Goal: Transaction & Acquisition: Purchase product/service

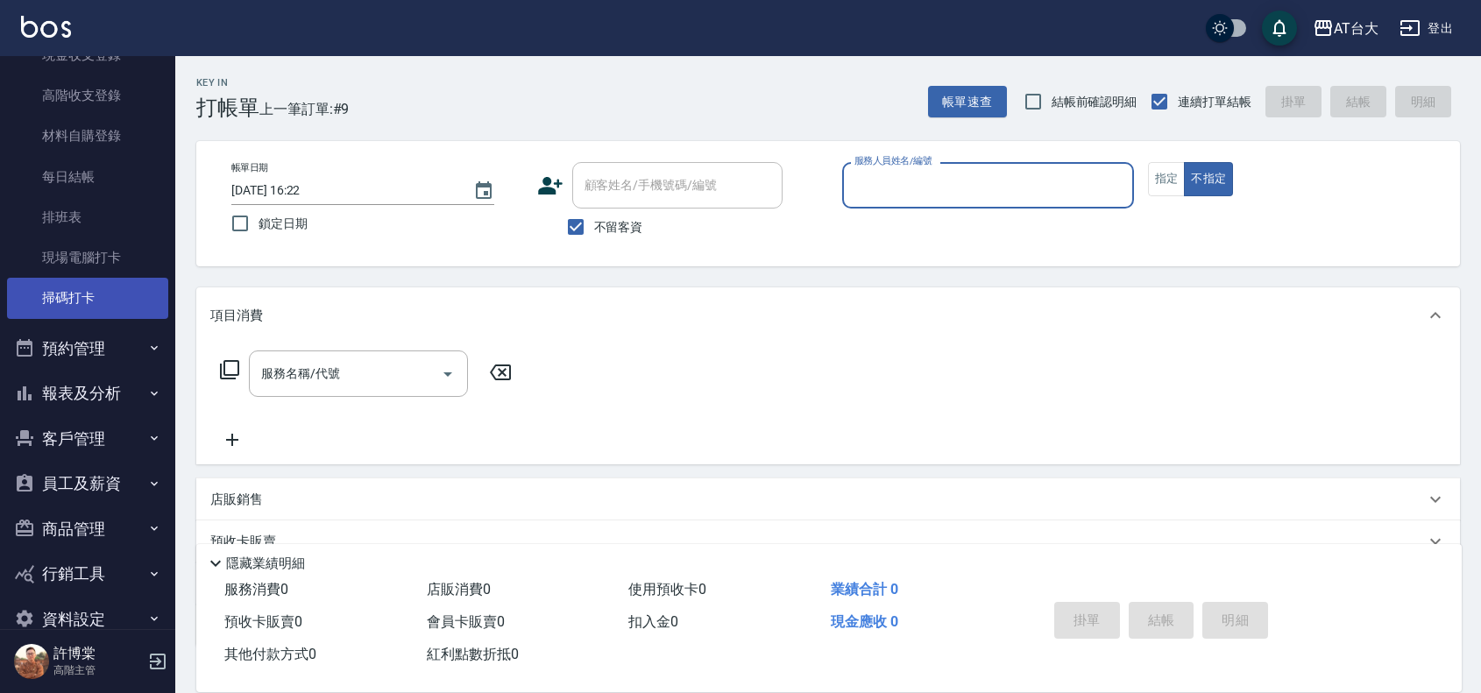
scroll to position [316, 0]
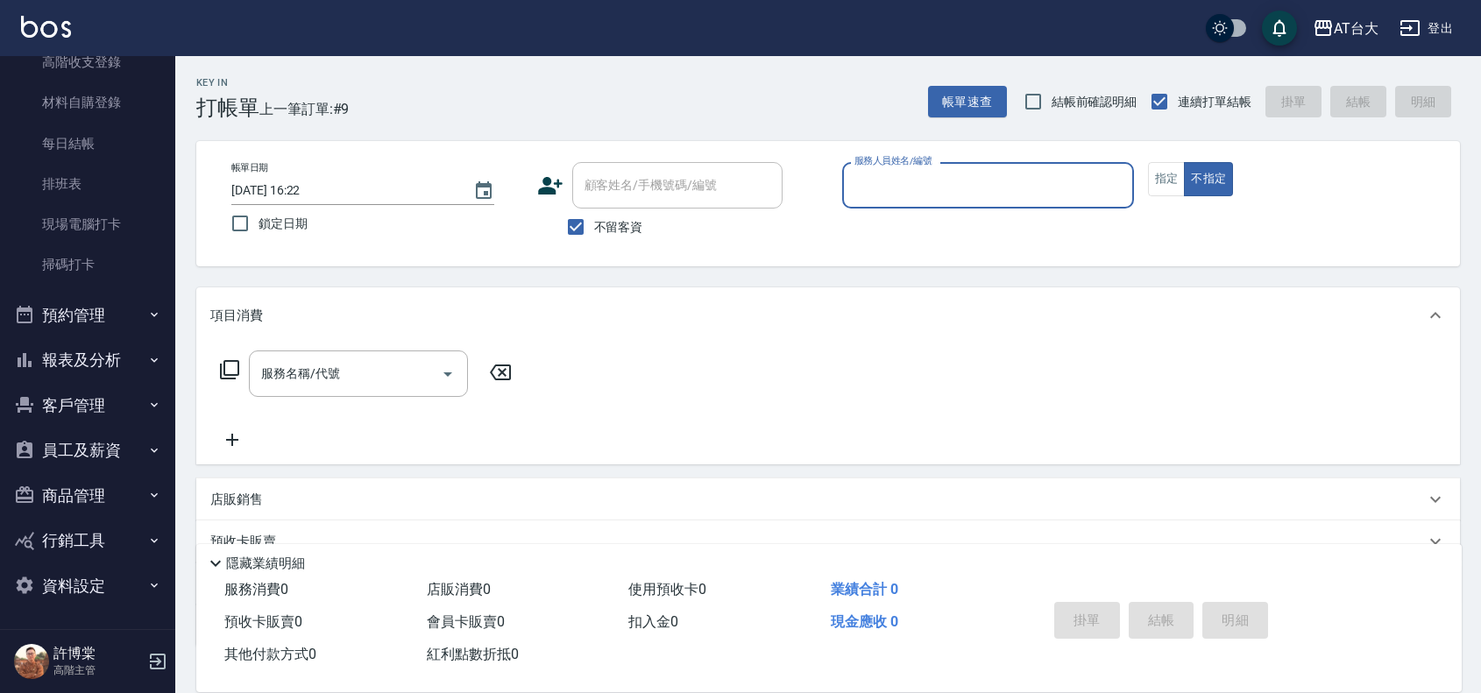
click at [108, 356] on button "報表及分析" at bounding box center [87, 360] width 161 height 46
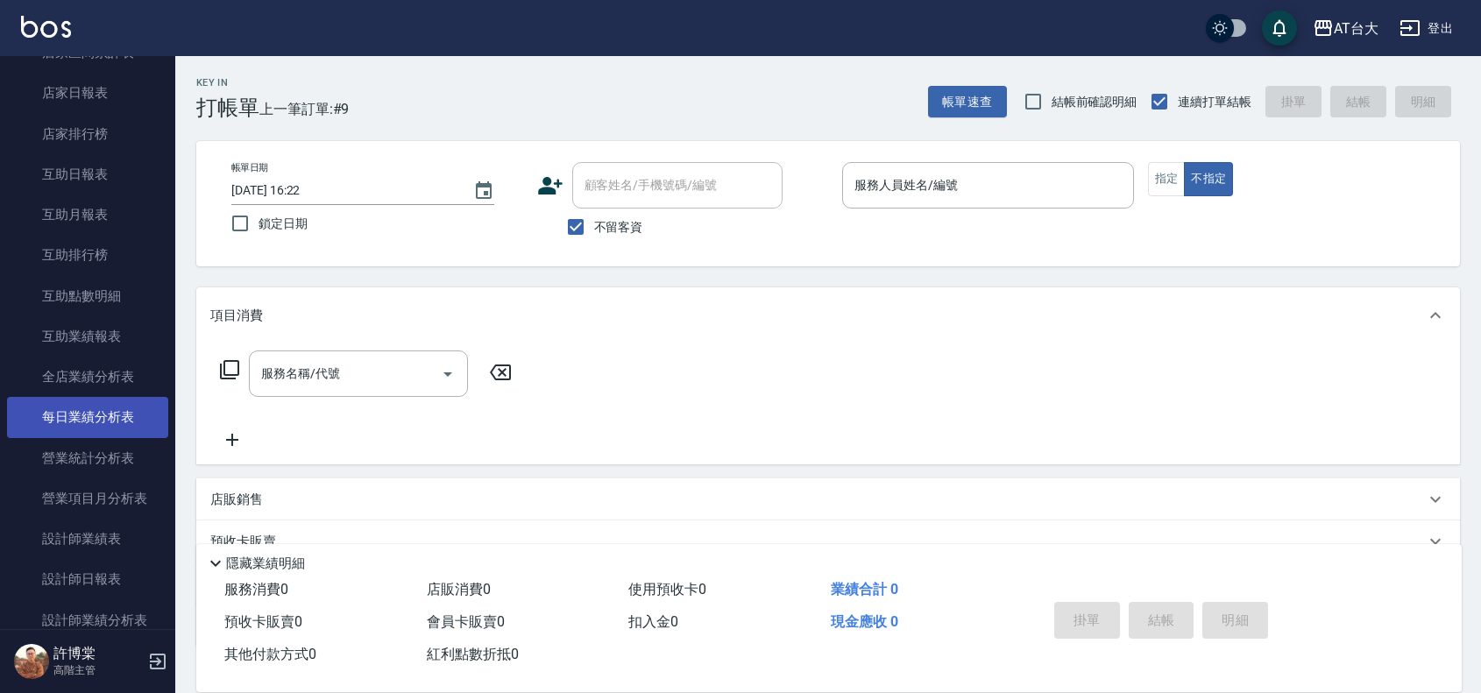
scroll to position [864, 0]
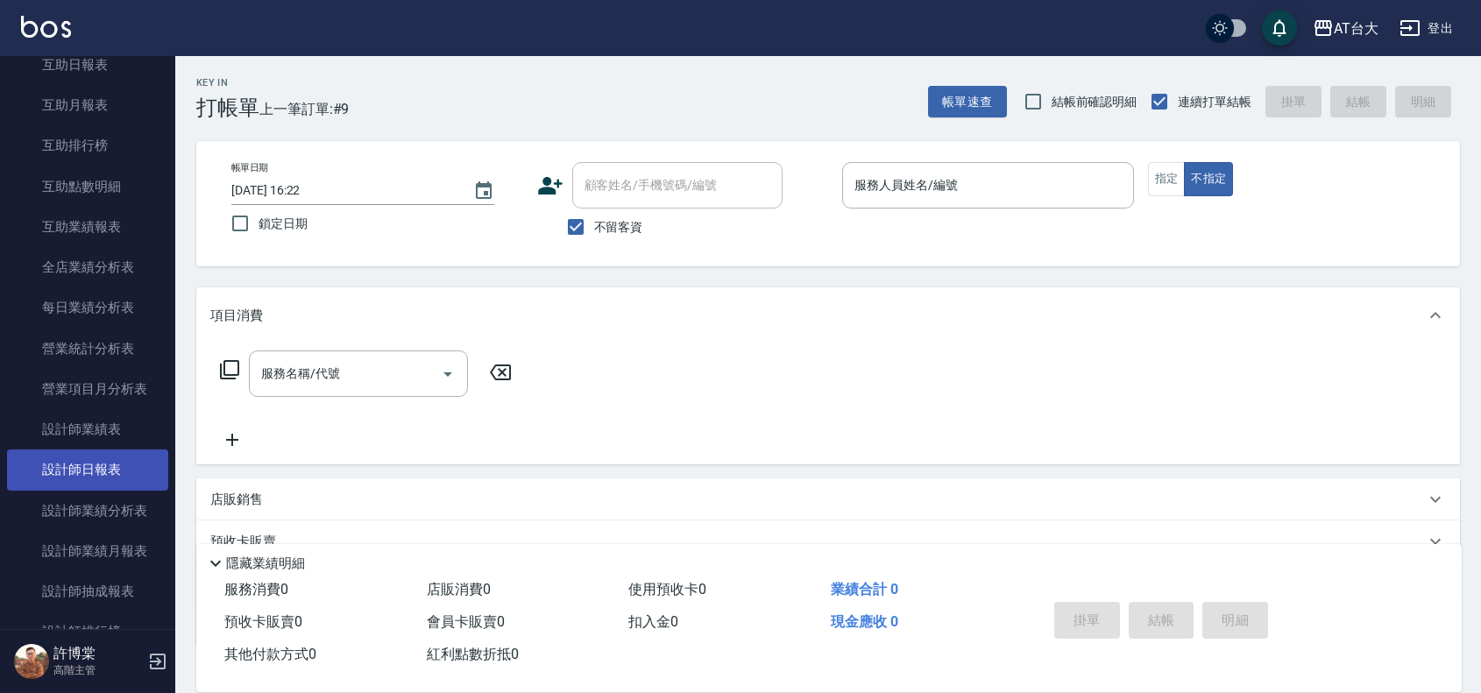
click at [120, 458] on link "設計師日報表" at bounding box center [87, 470] width 161 height 40
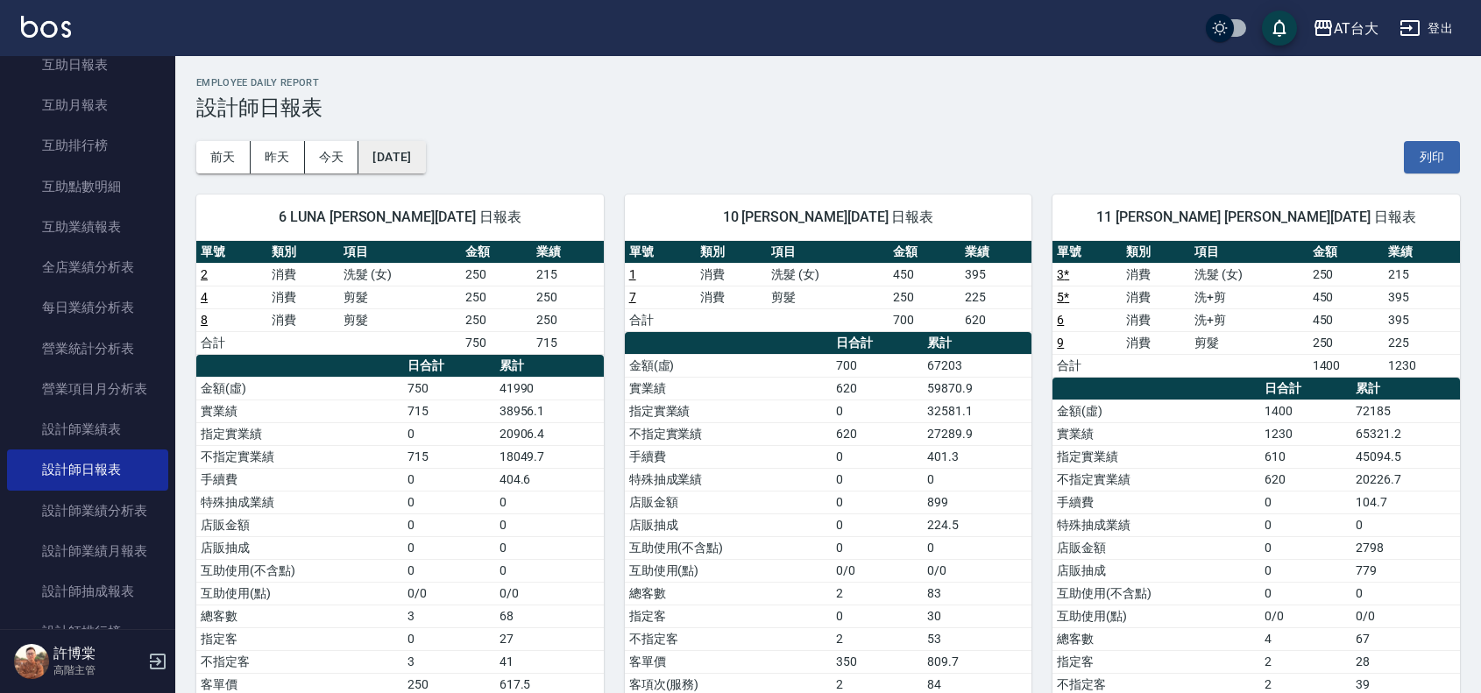
click at [404, 168] on button "[DATE]" at bounding box center [391, 157] width 67 height 32
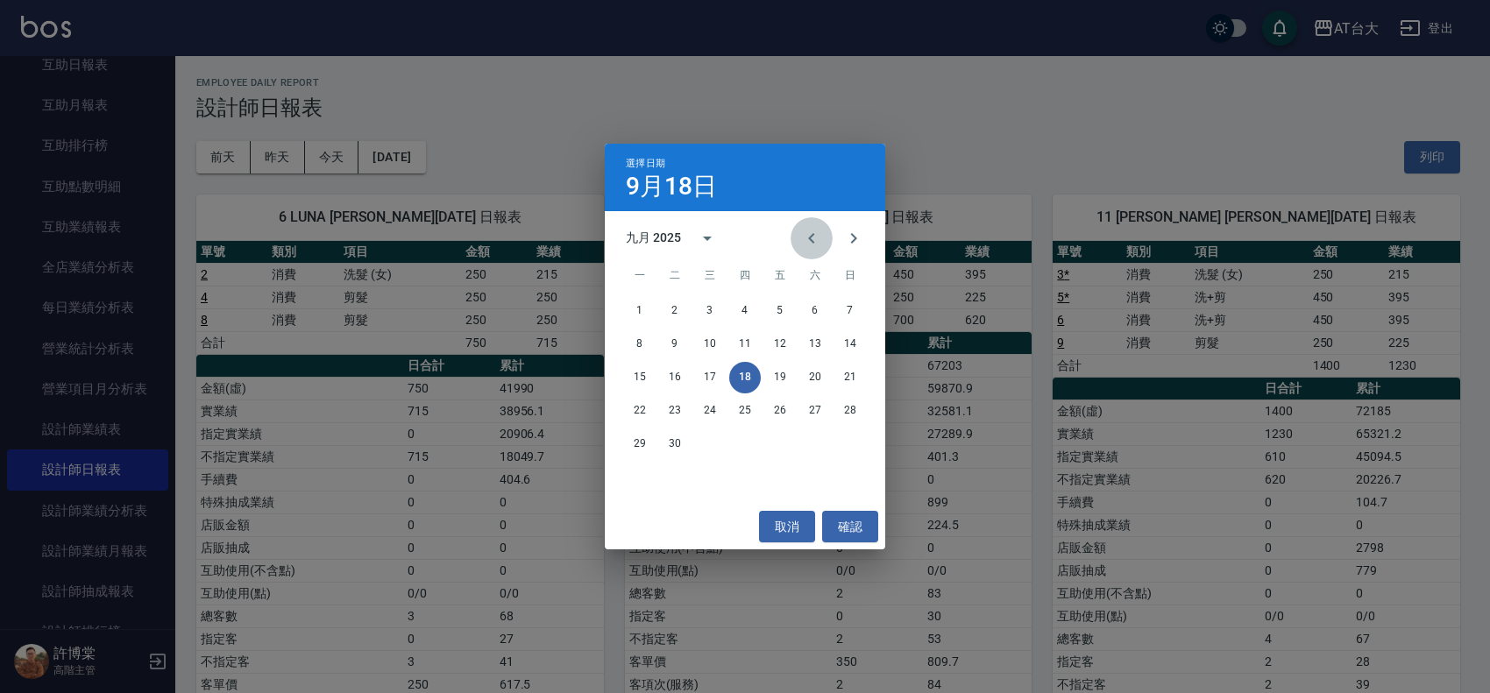
click at [819, 232] on icon "Previous month" at bounding box center [811, 238] width 21 height 21
click at [651, 410] on button "18" at bounding box center [640, 411] width 32 height 32
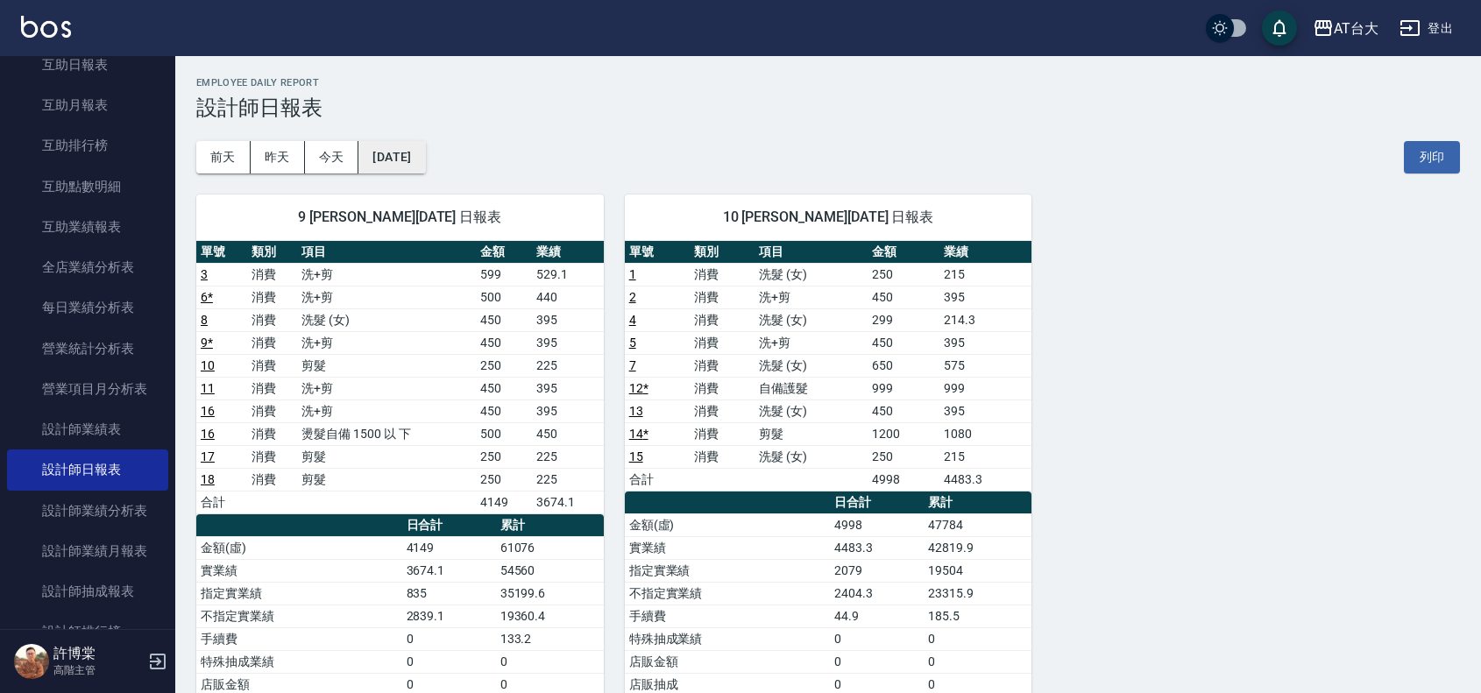
click at [425, 172] on button "[DATE]" at bounding box center [391, 157] width 67 height 32
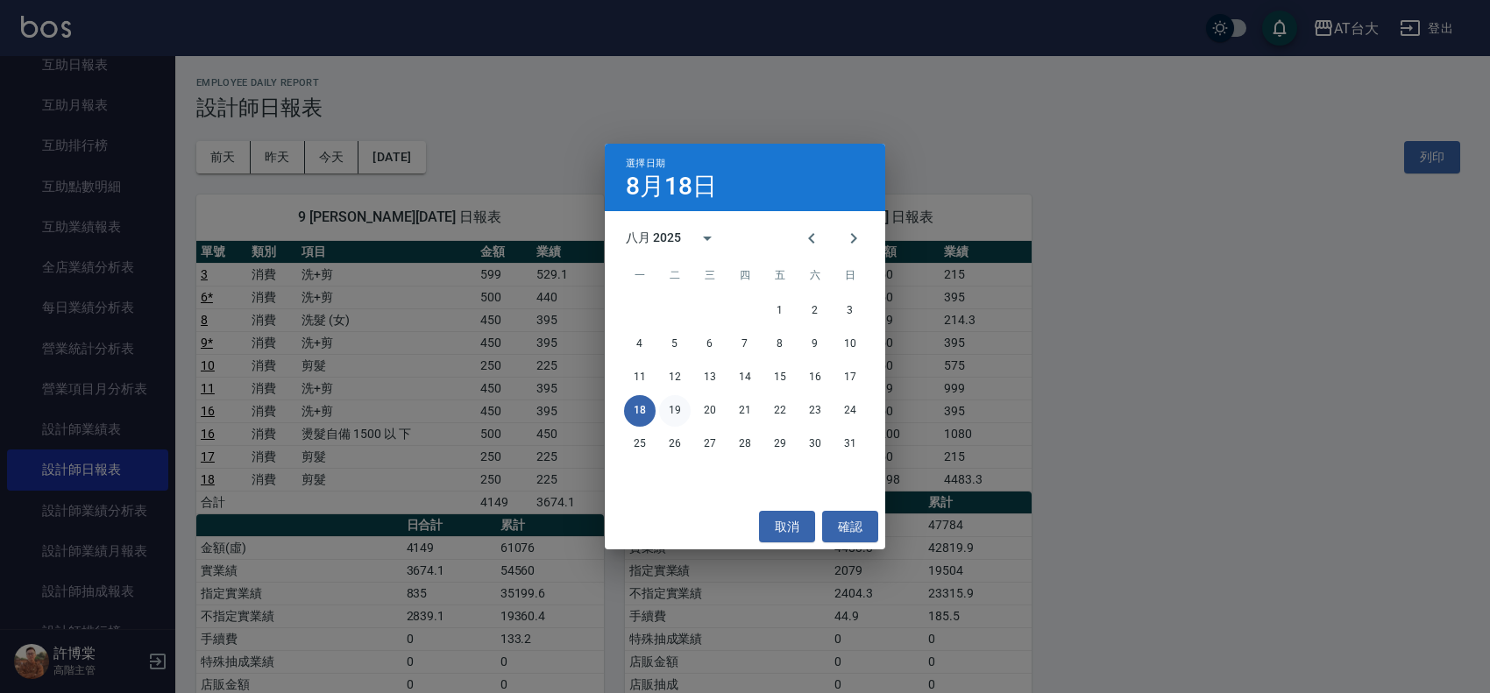
click at [679, 418] on button "19" at bounding box center [675, 411] width 32 height 32
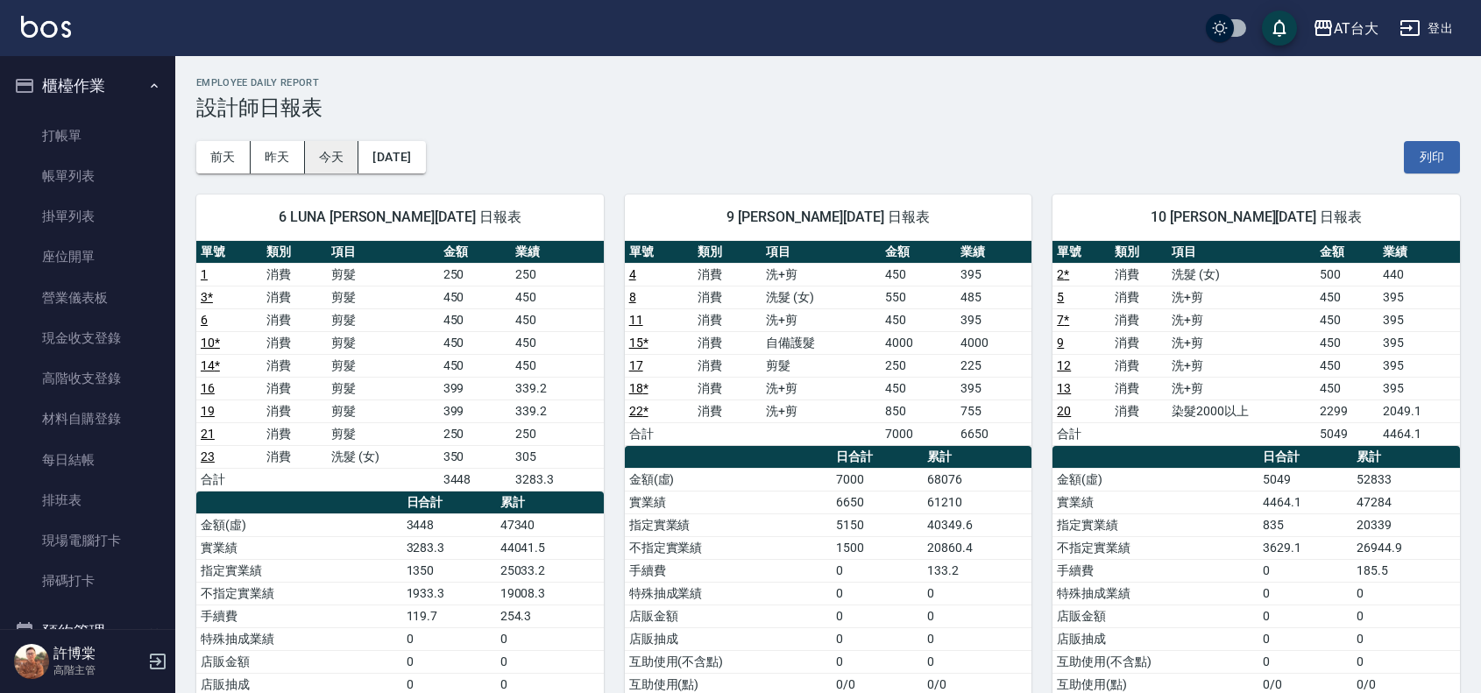
click at [305, 151] on button "今天" at bounding box center [332, 157] width 54 height 32
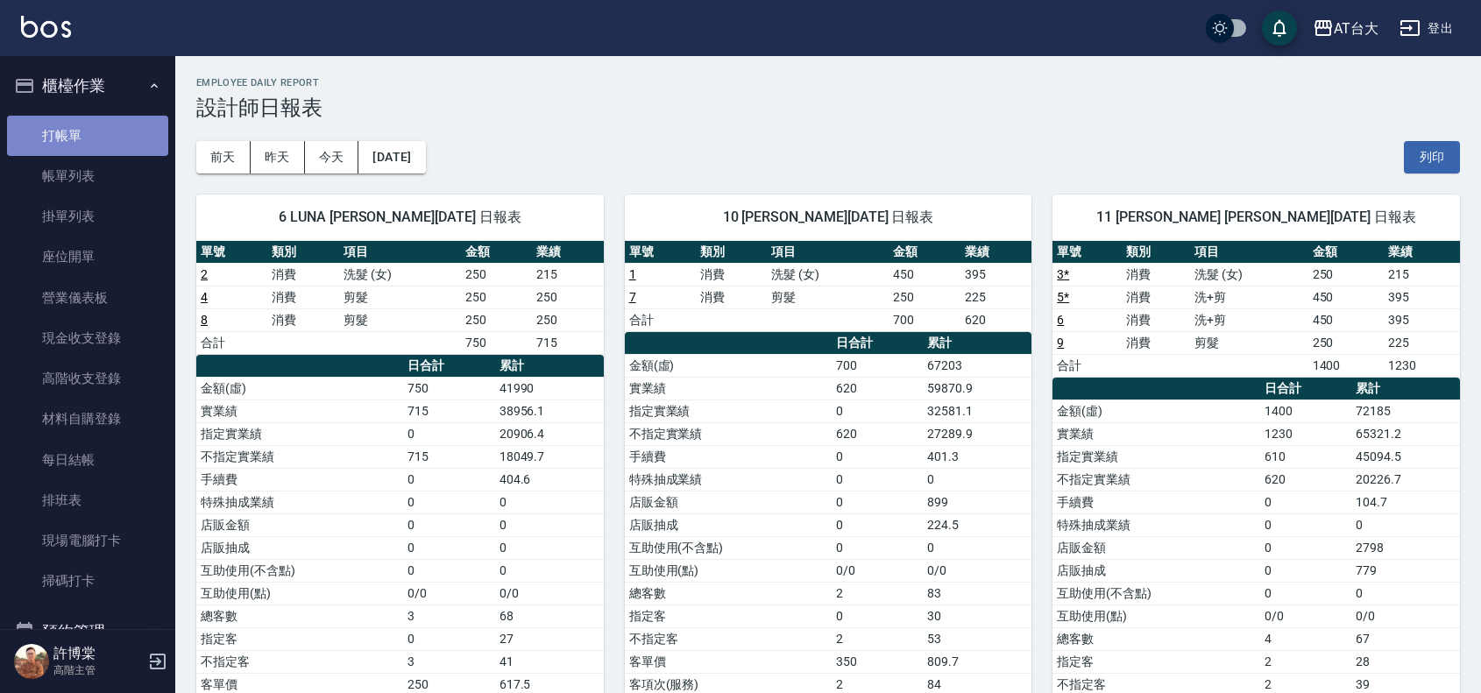
click at [105, 134] on link "打帳單" at bounding box center [87, 136] width 161 height 40
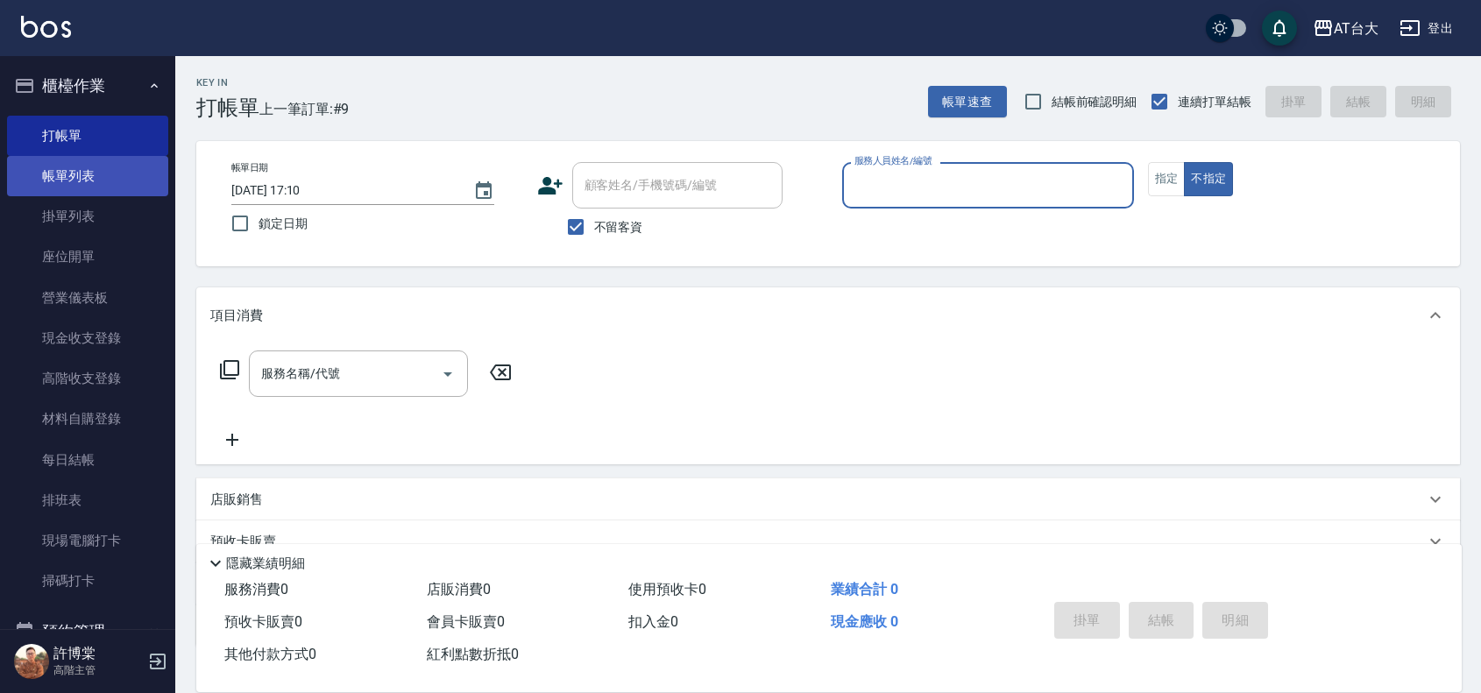
click at [85, 176] on link "帳單列表" at bounding box center [87, 176] width 161 height 40
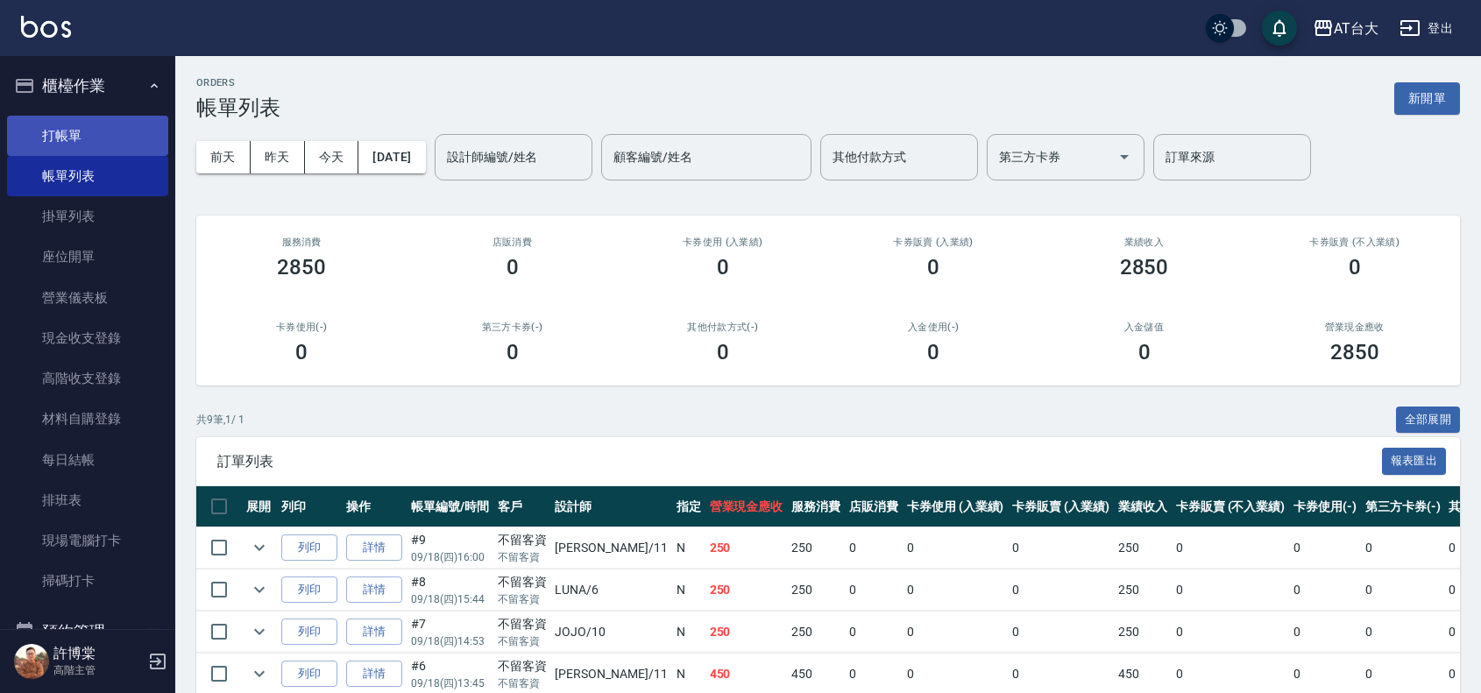
click at [111, 124] on link "打帳單" at bounding box center [87, 136] width 161 height 40
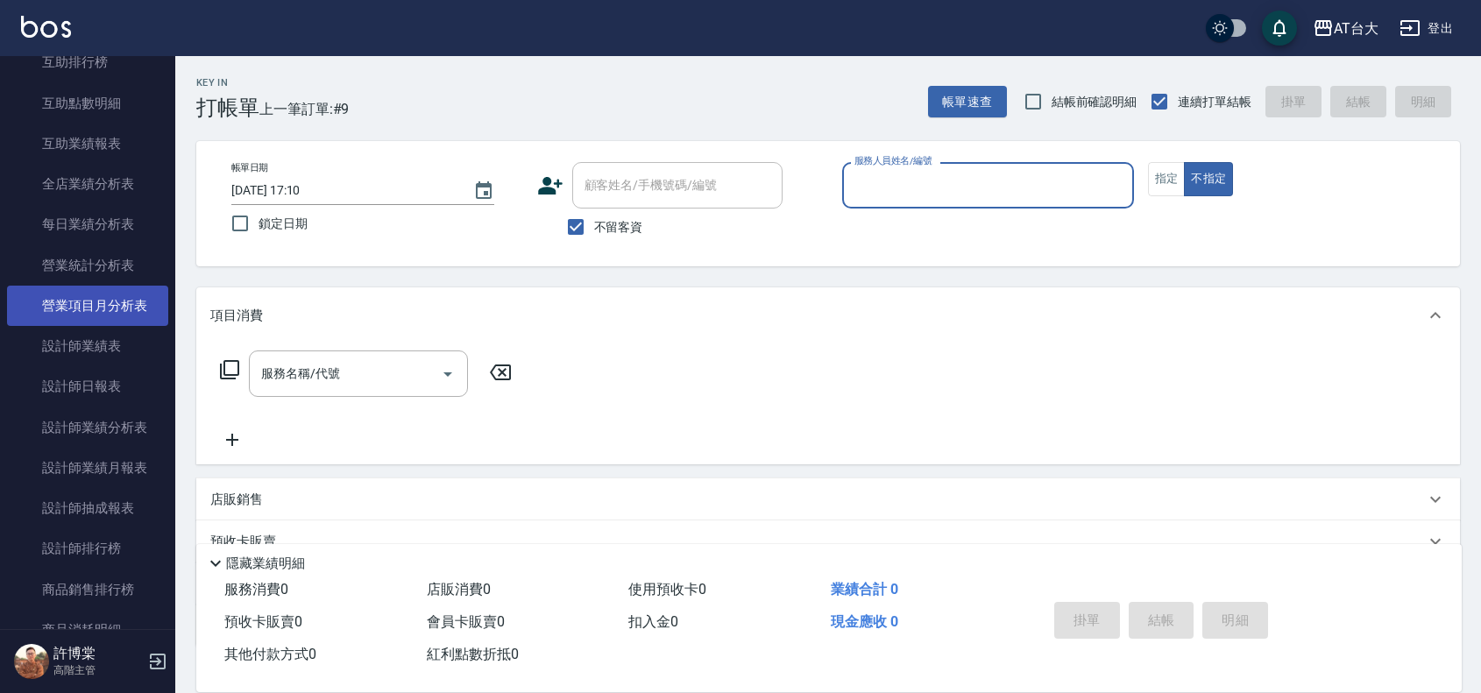
scroll to position [986, 0]
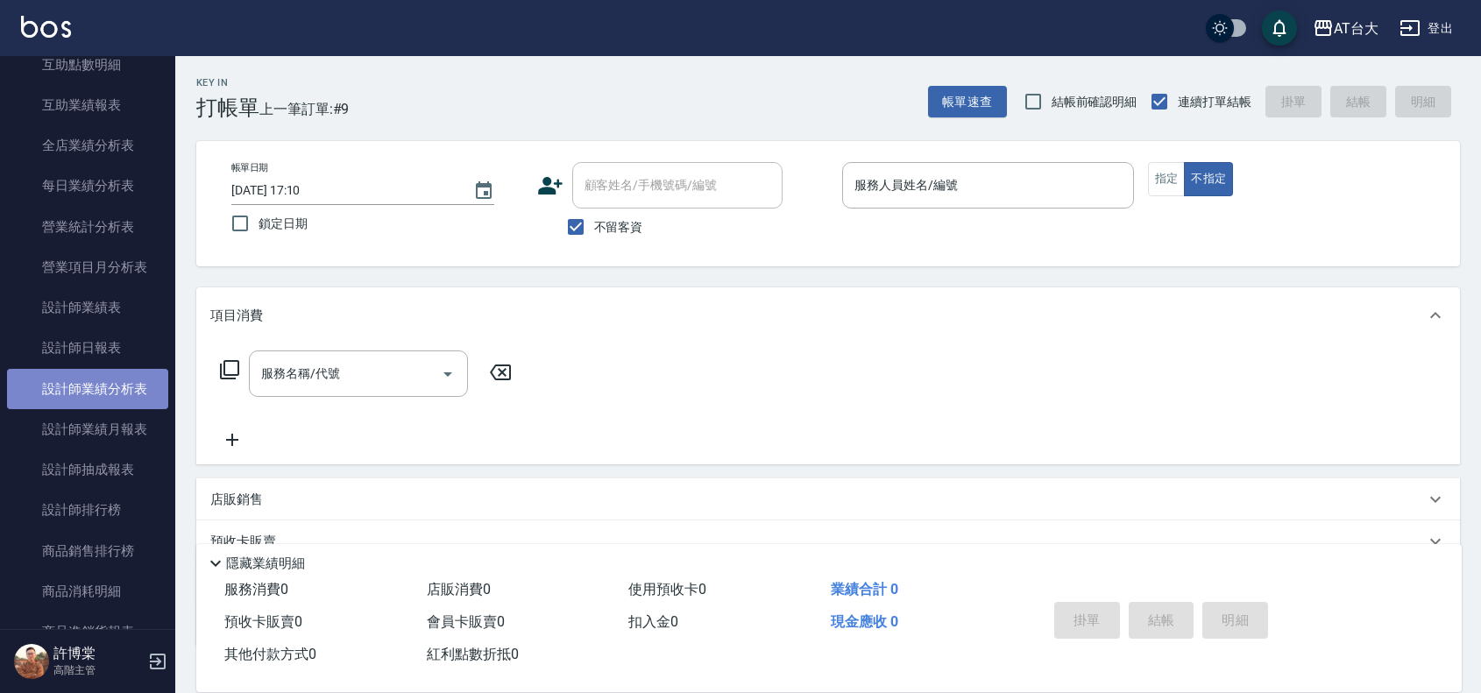
drag, startPoint x: 102, startPoint y: 394, endPoint x: 120, endPoint y: 406, distance: 21.6
click at [103, 396] on link "設計師業績分析表" at bounding box center [87, 389] width 161 height 40
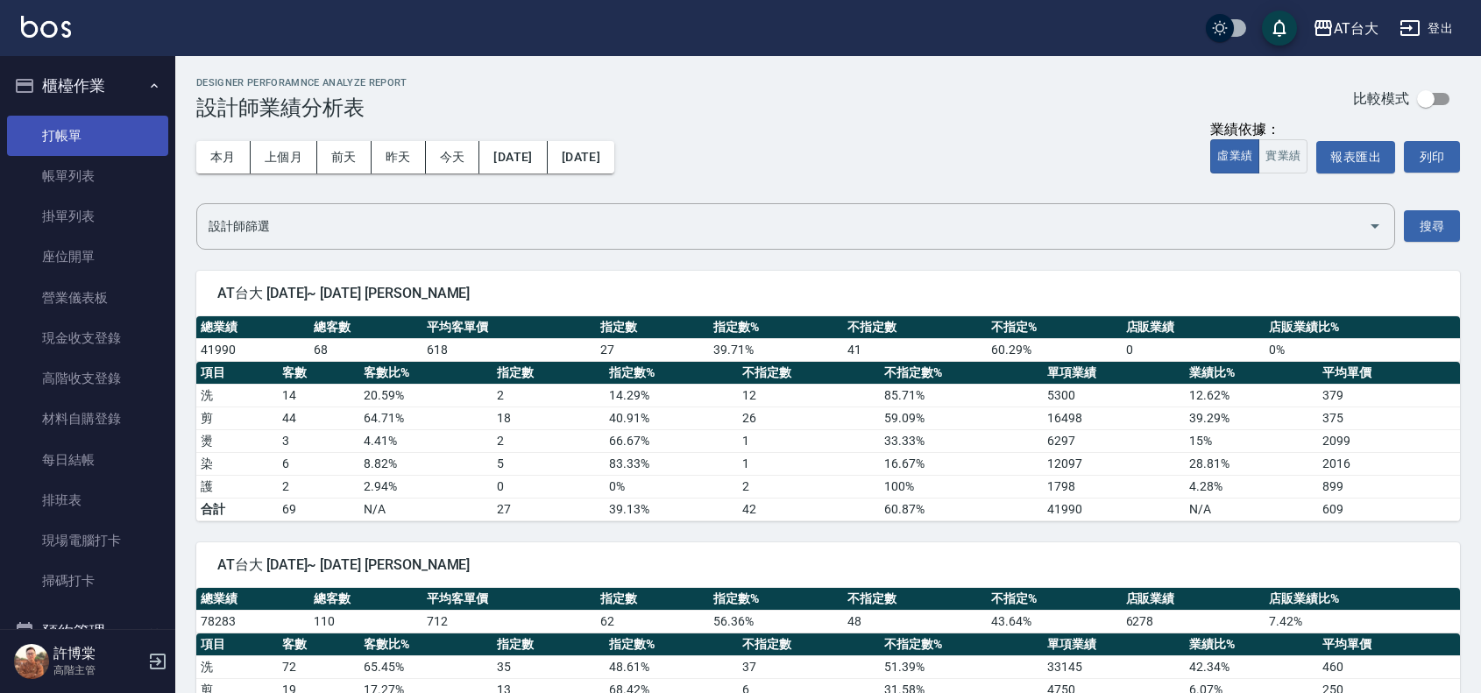
click at [119, 118] on link "打帳單" at bounding box center [87, 136] width 161 height 40
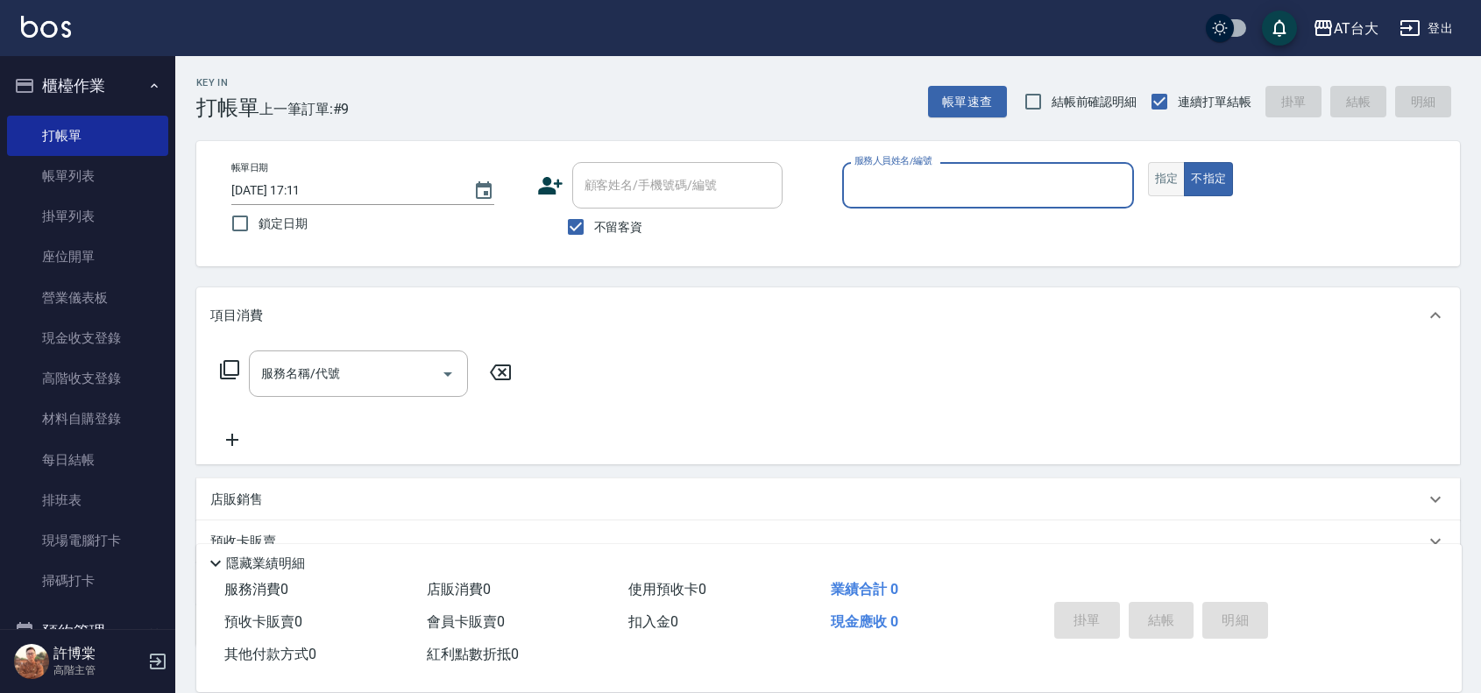
click at [1174, 182] on button "指定" at bounding box center [1167, 179] width 38 height 34
click at [1046, 197] on input "服務人員姓名/編號" at bounding box center [988, 185] width 276 height 31
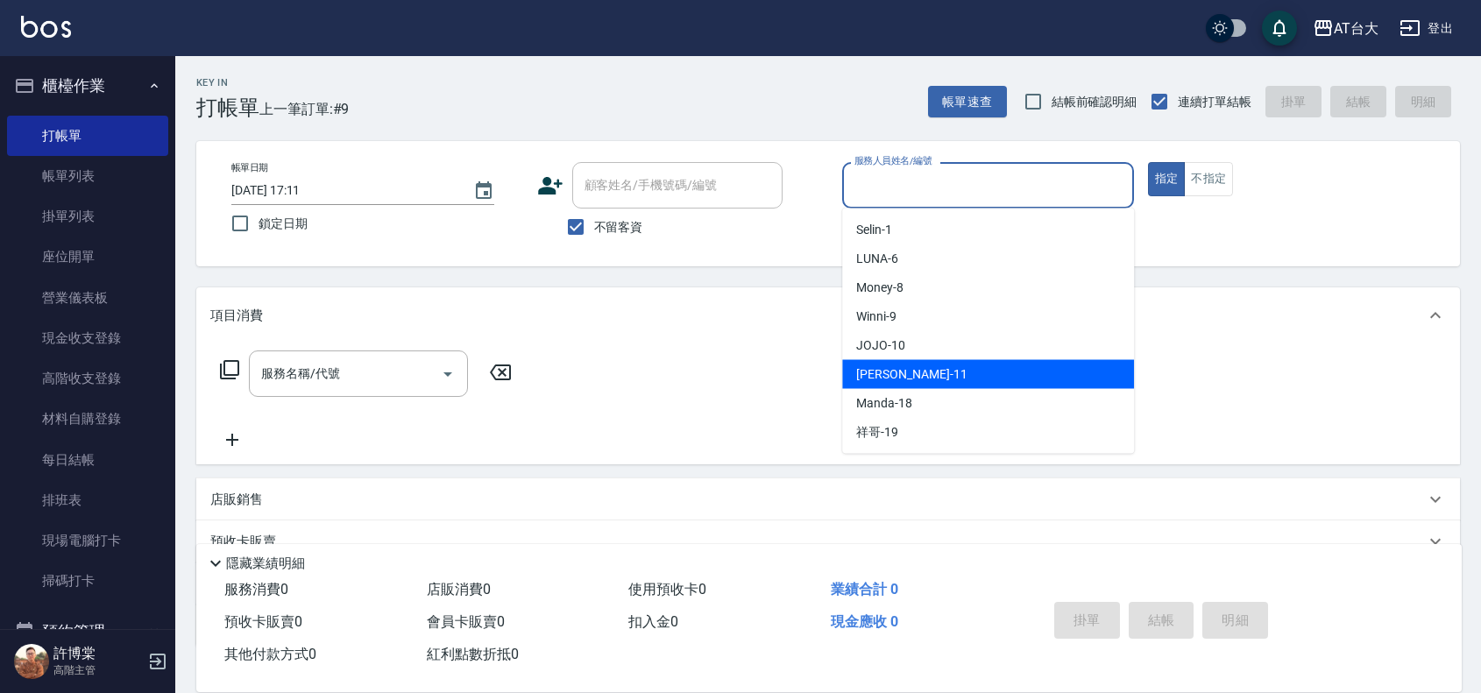
click at [949, 374] on div "[PERSON_NAME] -11" at bounding box center [988, 374] width 292 height 29
type input "[PERSON_NAME]-11"
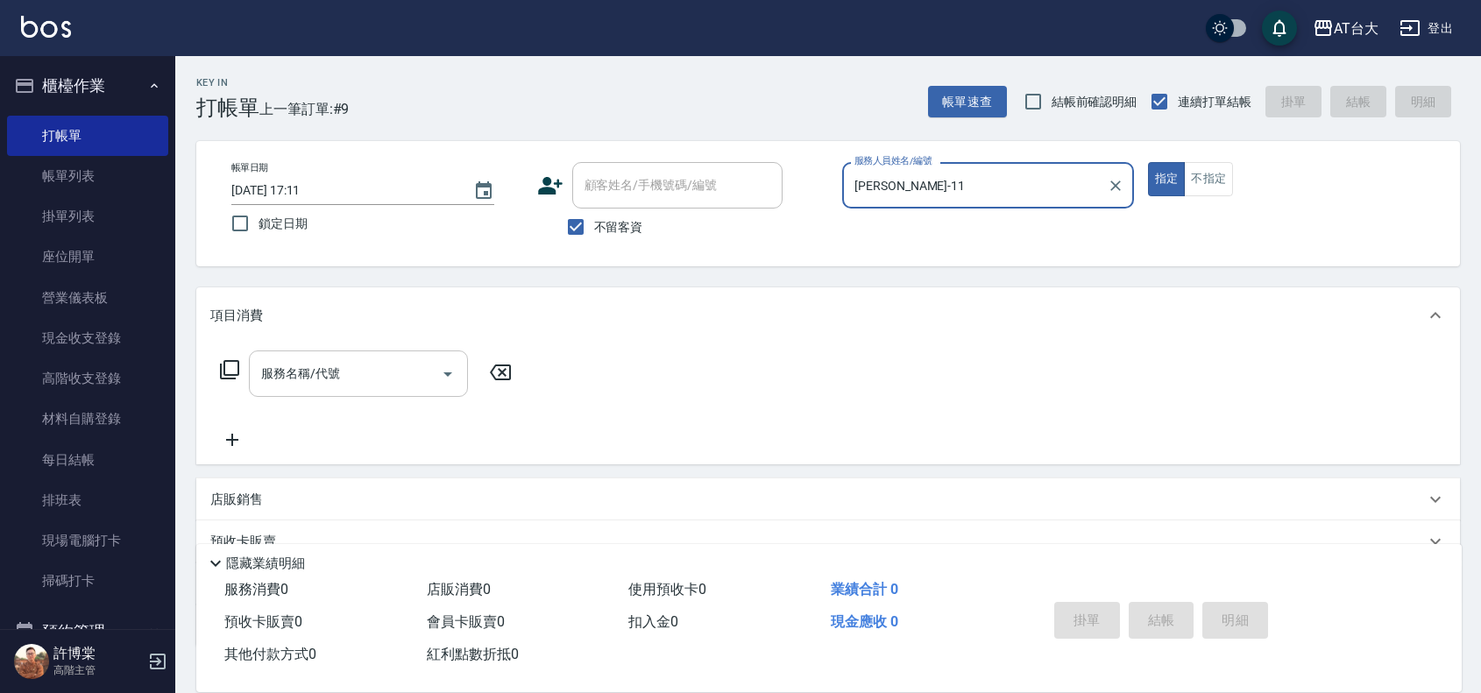
click at [384, 386] on input "服務名稱/代號" at bounding box center [345, 373] width 177 height 31
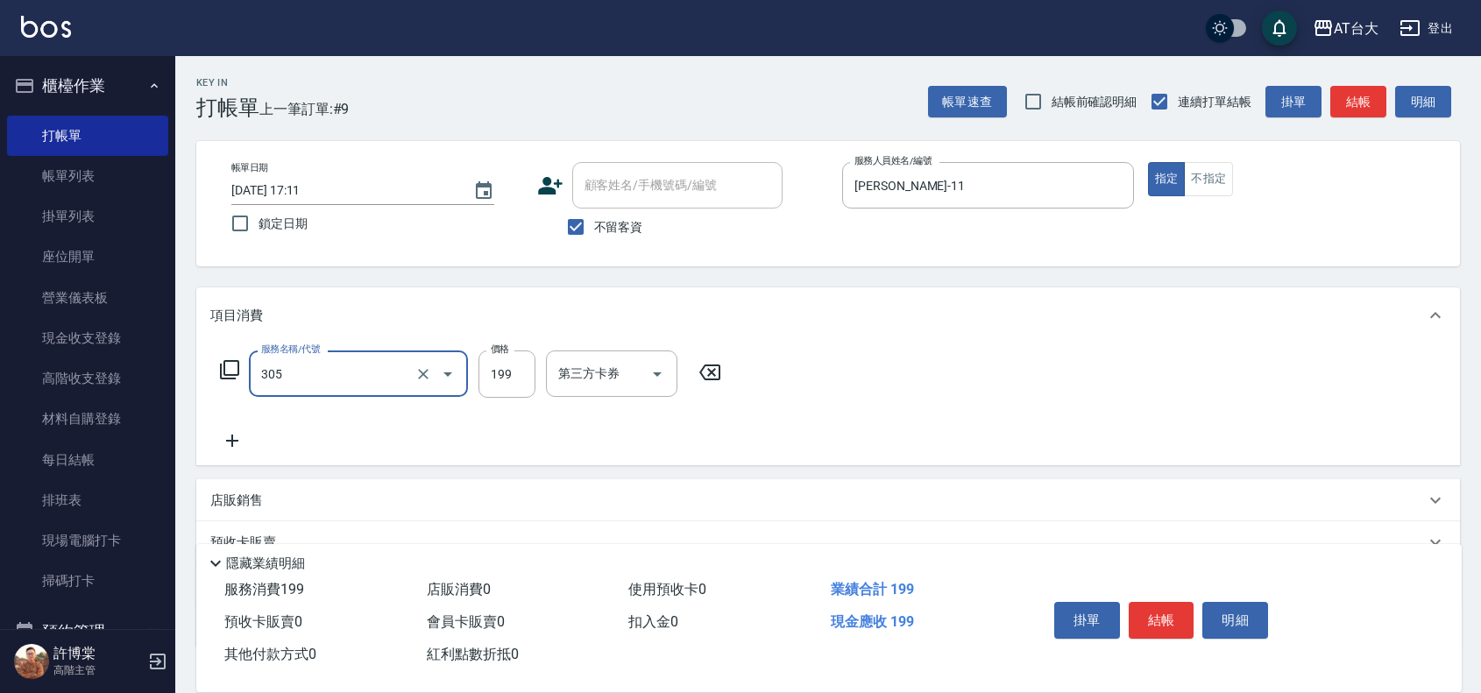
type input "剪髮(305)"
type input "250"
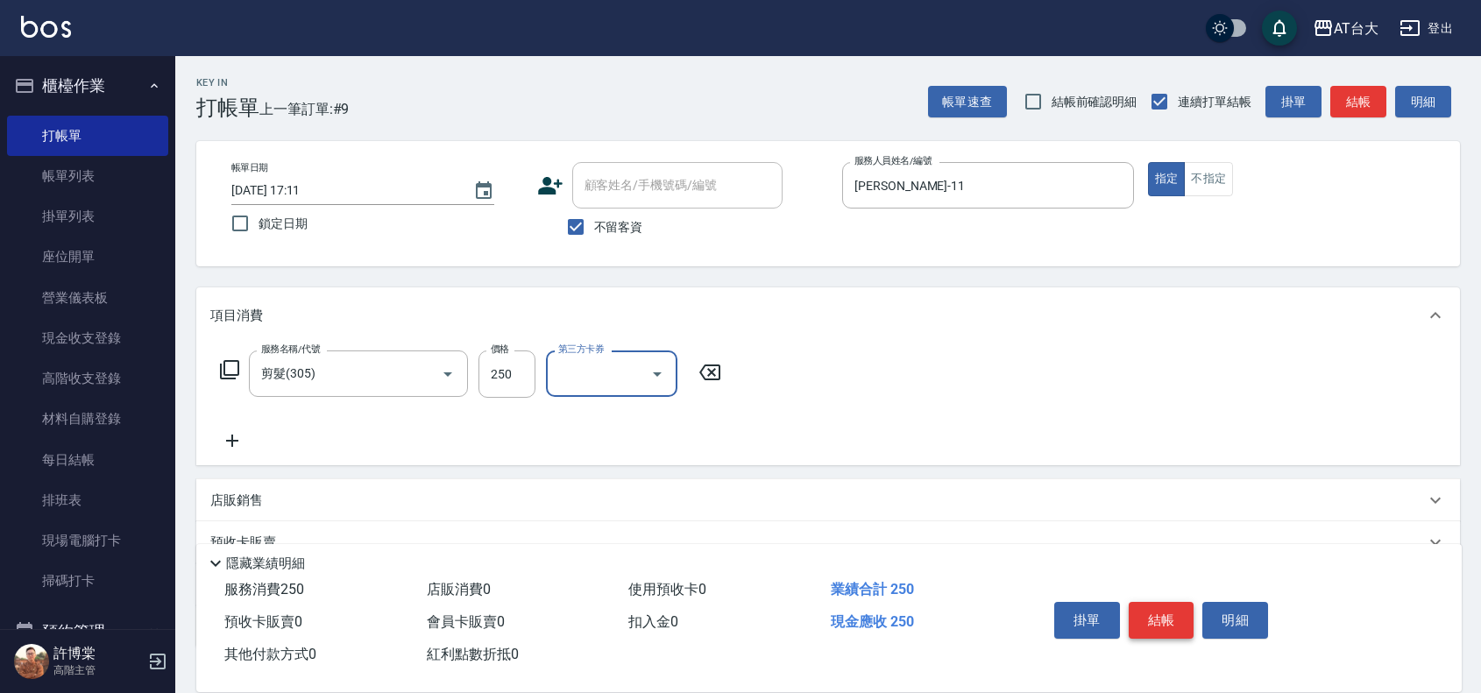
click at [1148, 602] on button "結帳" at bounding box center [1162, 620] width 66 height 37
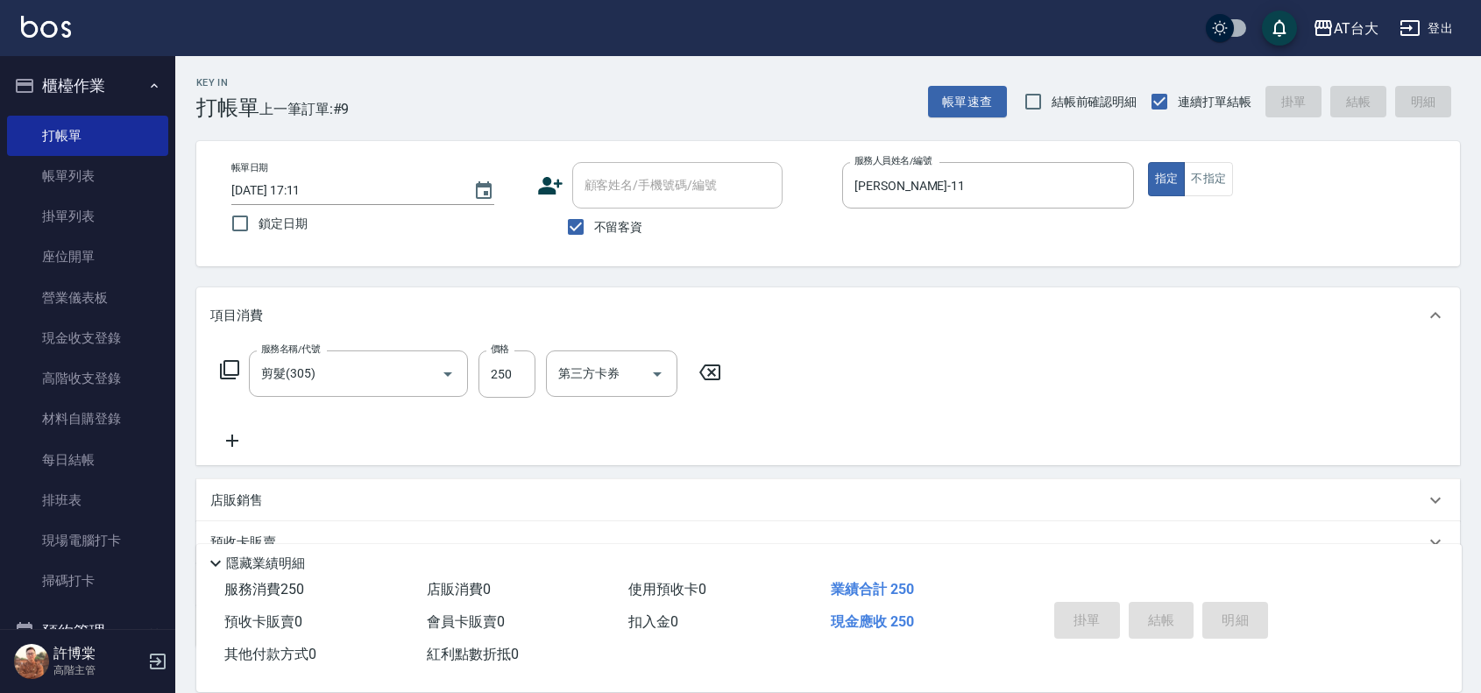
type input "[DATE] 17:12"
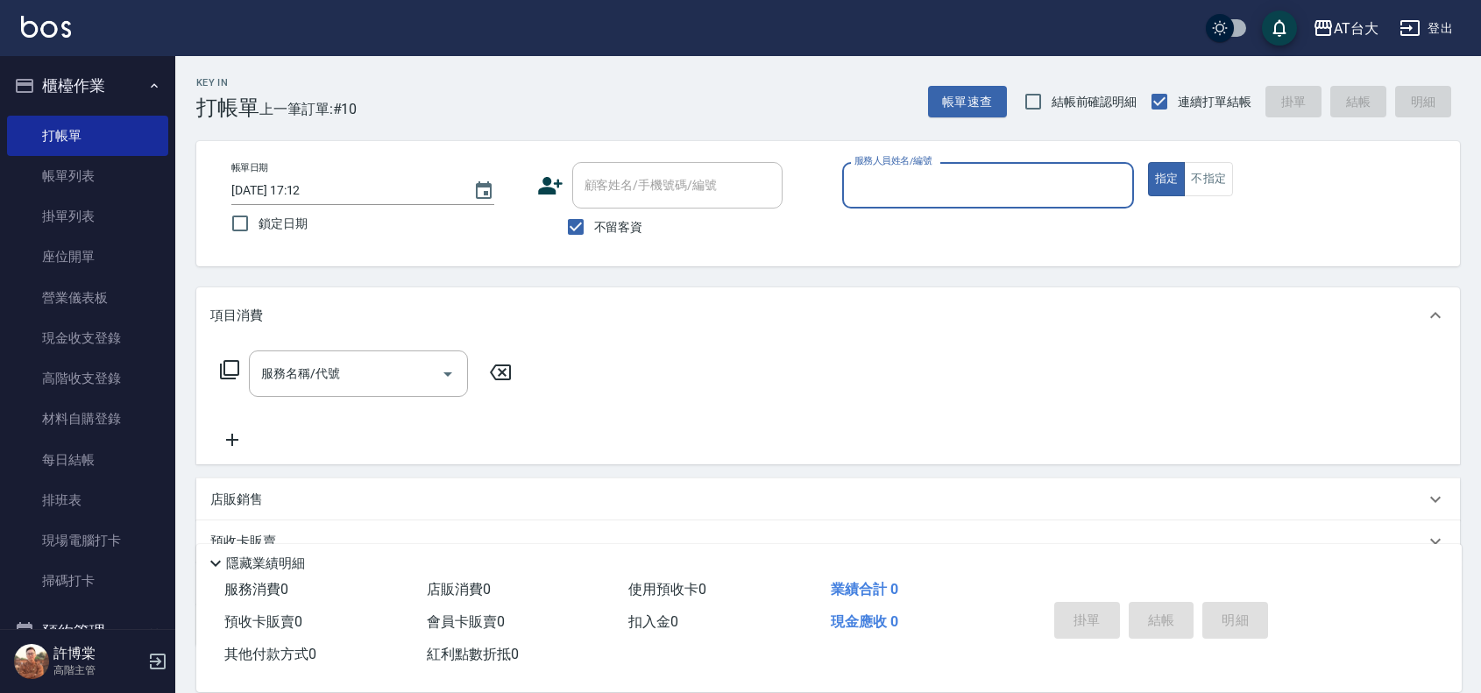
drag, startPoint x: 74, startPoint y: 167, endPoint x: 756, endPoint y: 416, distance: 726.2
click at [74, 167] on link "帳單列表" at bounding box center [87, 176] width 161 height 40
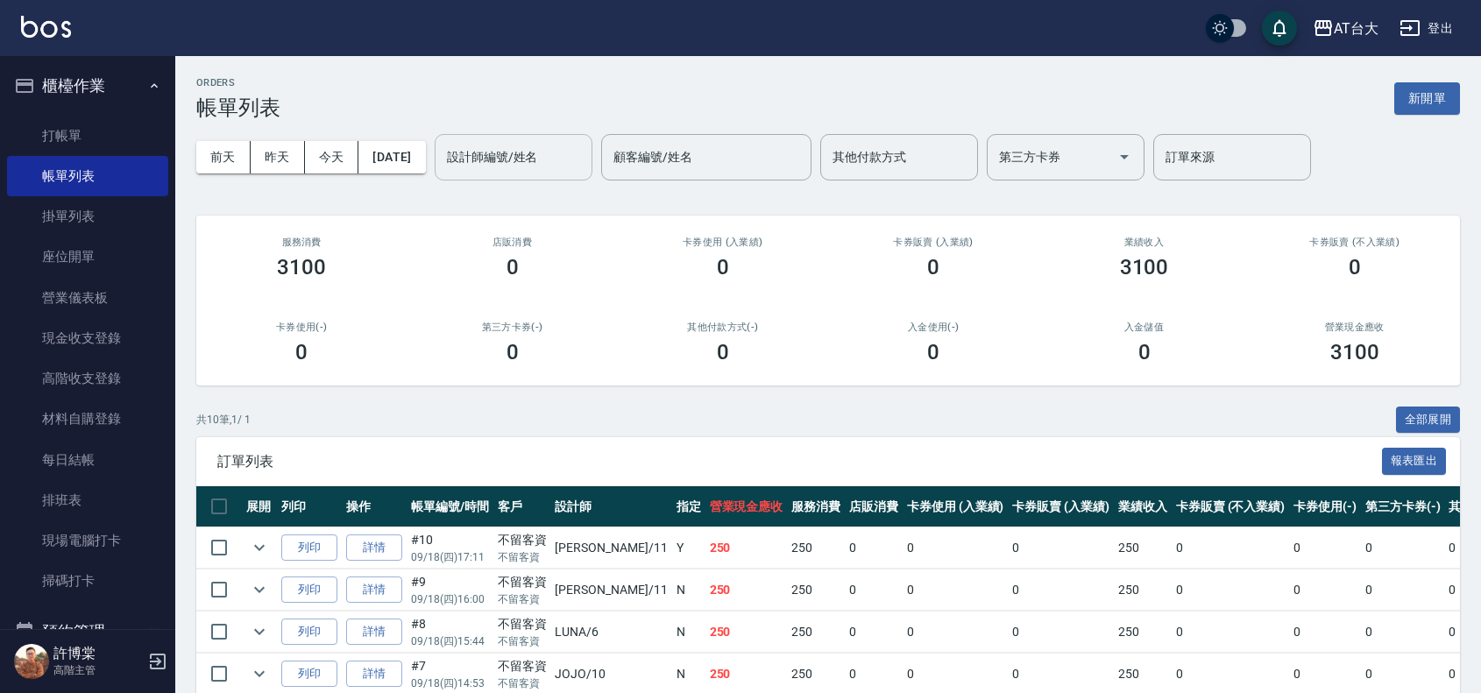
click at [541, 141] on div "設計師編號/姓名 設計師編號/姓名" at bounding box center [514, 157] width 158 height 46
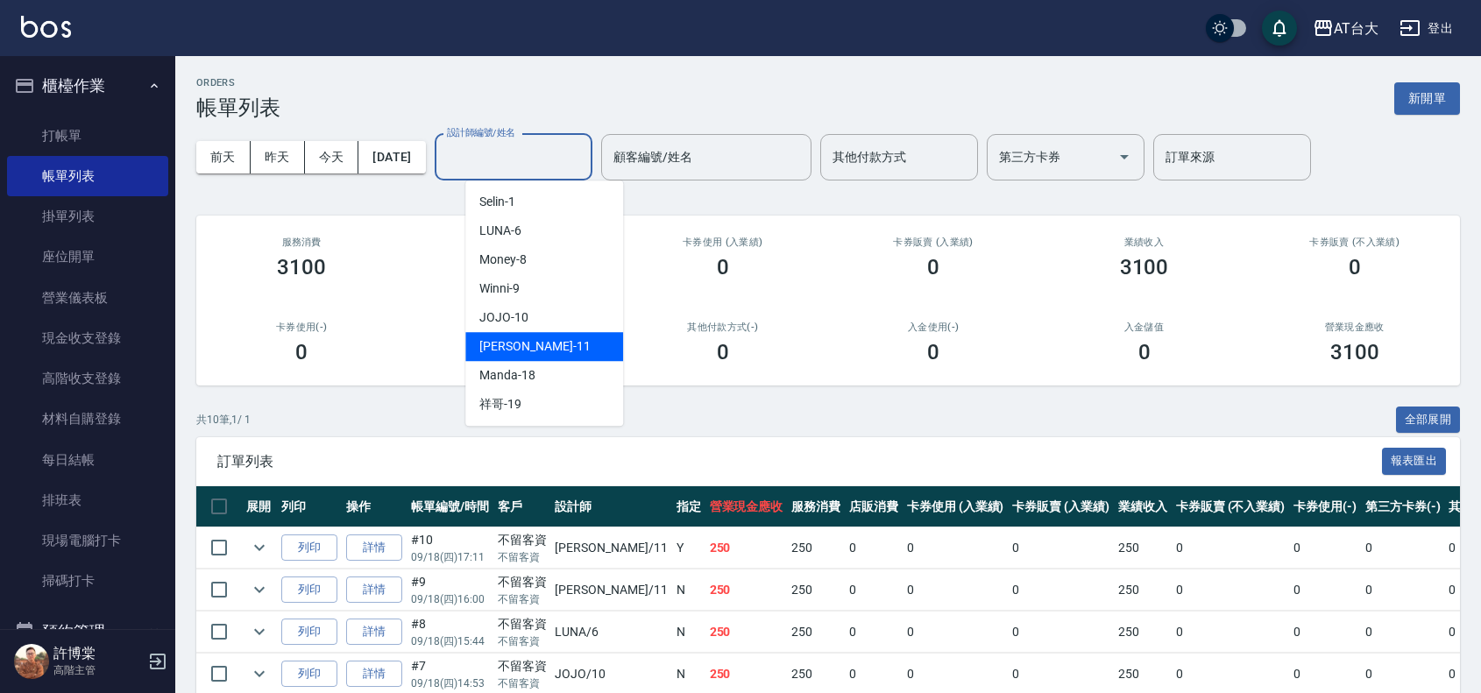
click at [550, 340] on div "[PERSON_NAME] -11" at bounding box center [544, 346] width 158 height 29
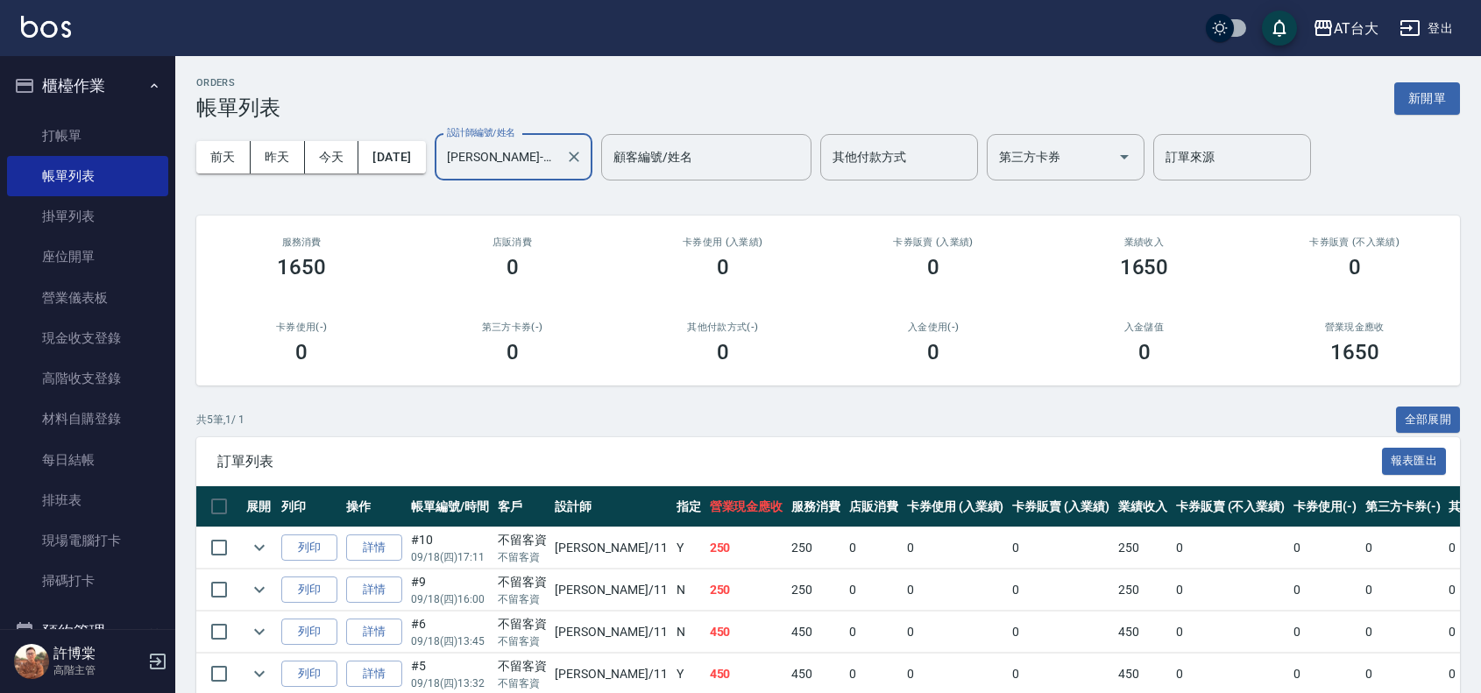
click at [558, 168] on input "[PERSON_NAME]-11" at bounding box center [501, 157] width 116 height 31
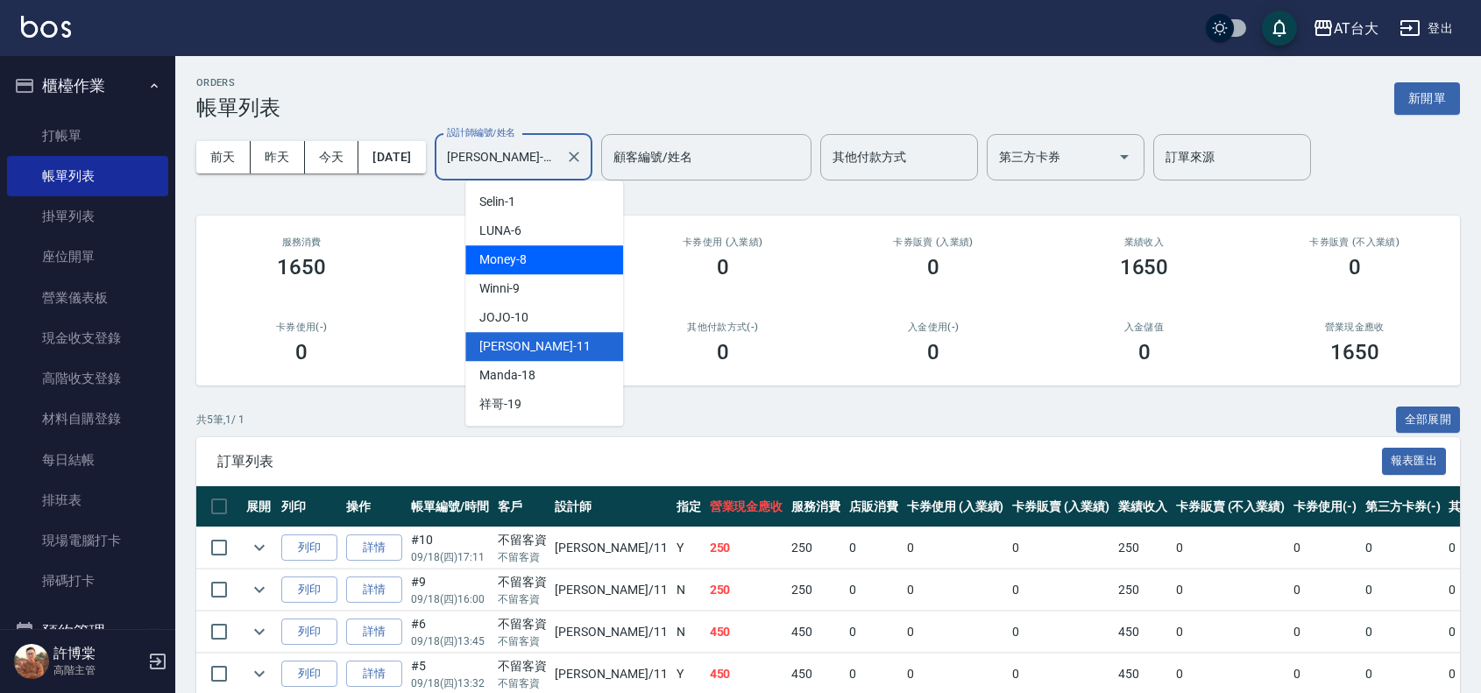
click at [567, 239] on div "LUNA -6" at bounding box center [544, 230] width 158 height 29
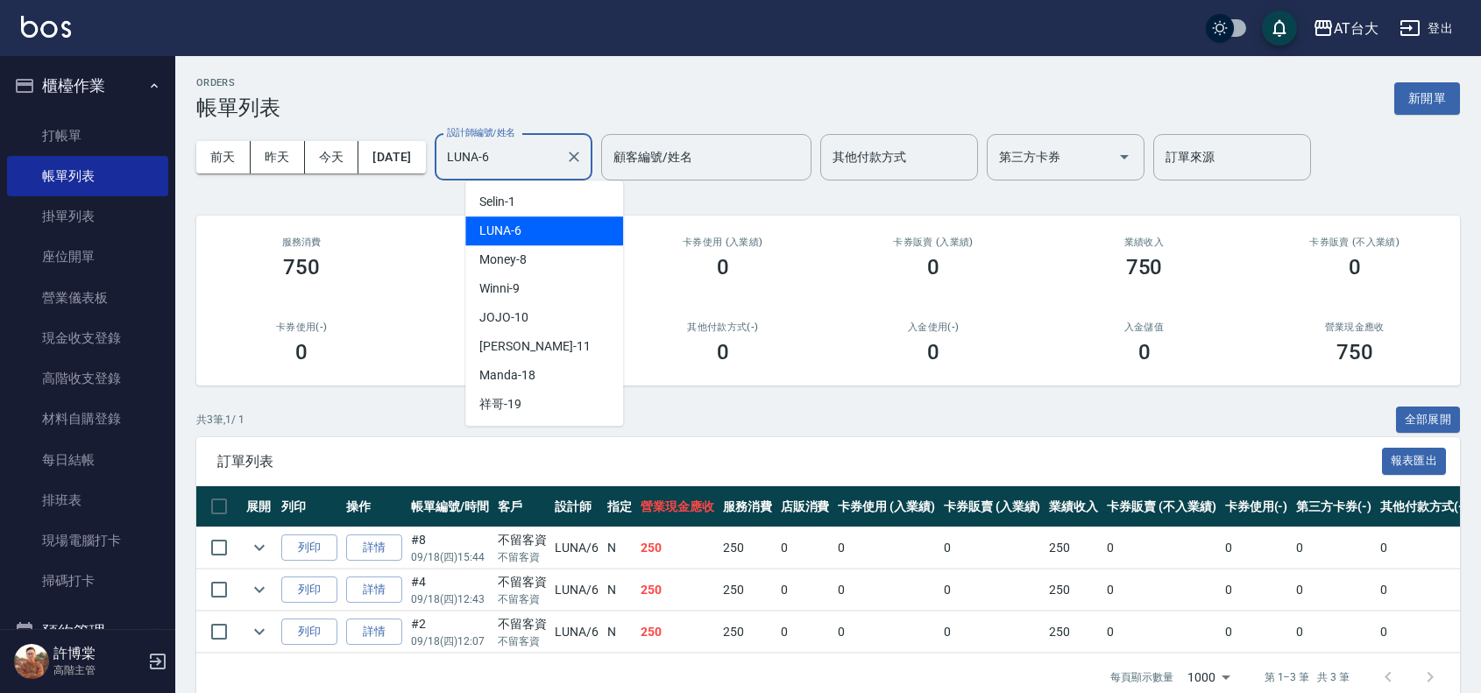
click at [558, 153] on input "LUNA-6" at bounding box center [501, 157] width 116 height 31
click at [594, 313] on div "JOJO -10" at bounding box center [544, 317] width 158 height 29
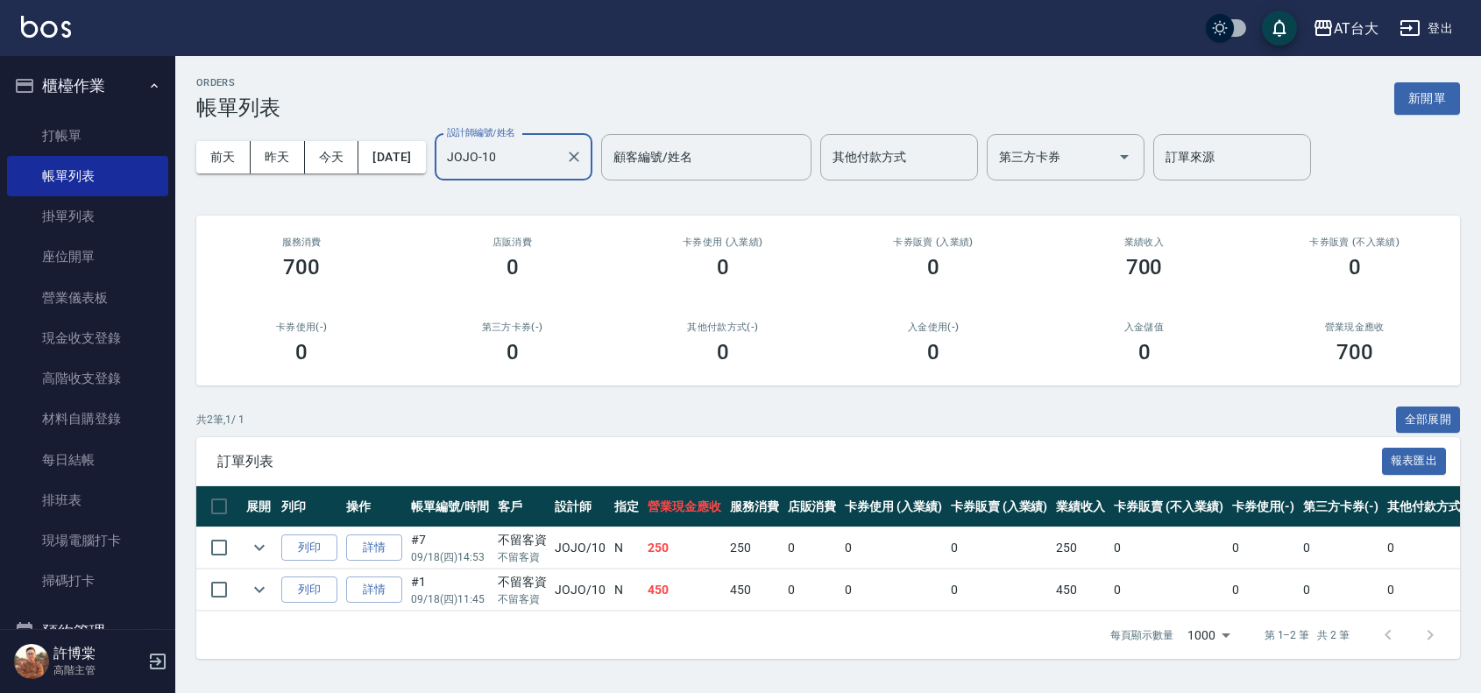
click at [592, 141] on div "JOJO-10 設計師編號/姓名" at bounding box center [514, 157] width 158 height 46
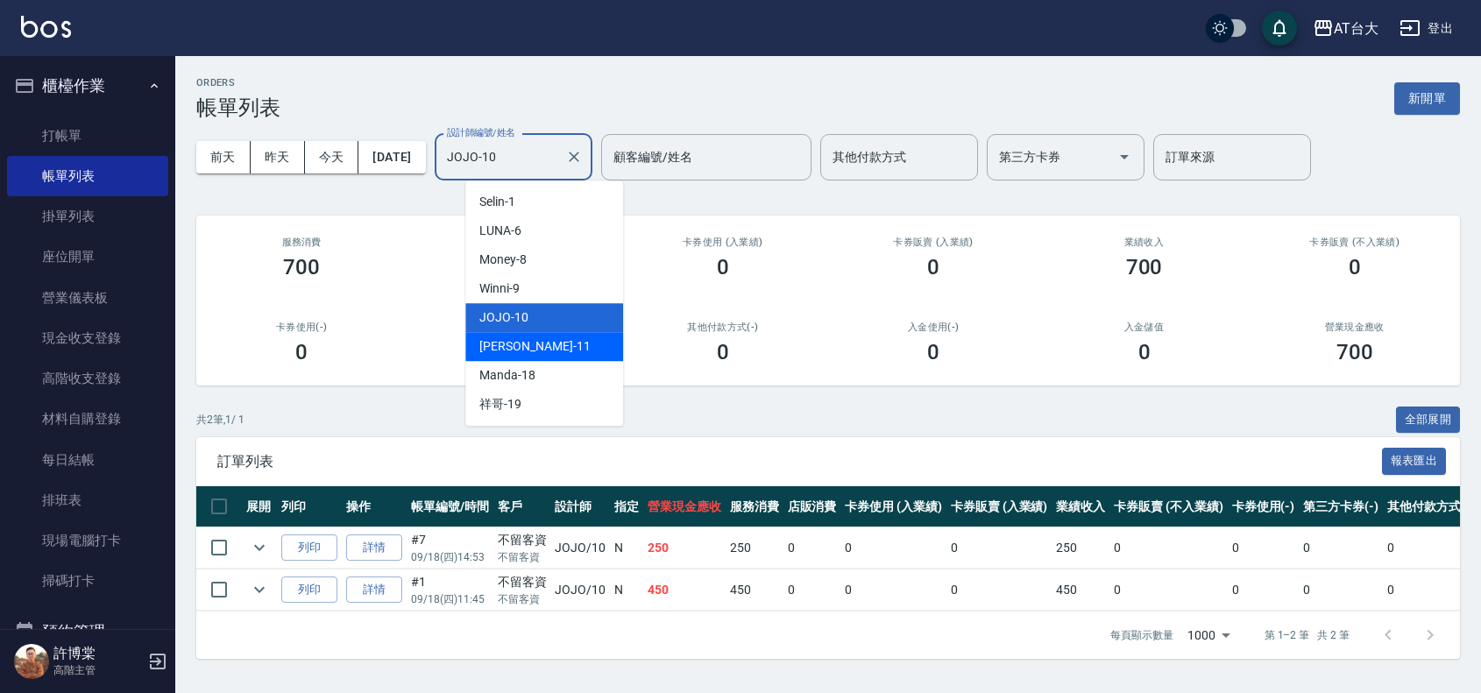
click at [557, 340] on div "[PERSON_NAME] -11" at bounding box center [544, 346] width 158 height 29
type input "[PERSON_NAME]-11"
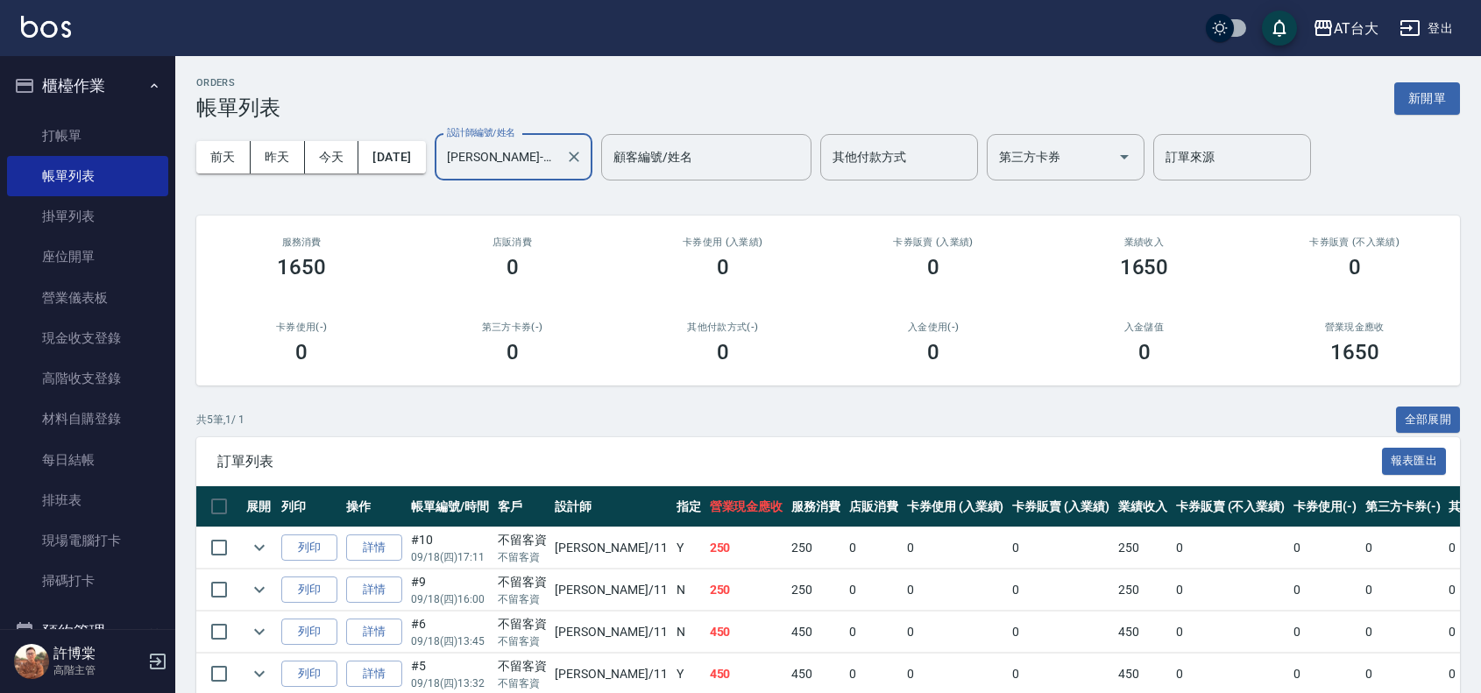
click at [586, 164] on button "Clear" at bounding box center [574, 157] width 25 height 25
click at [1421, 97] on button "新開單" at bounding box center [1427, 98] width 66 height 32
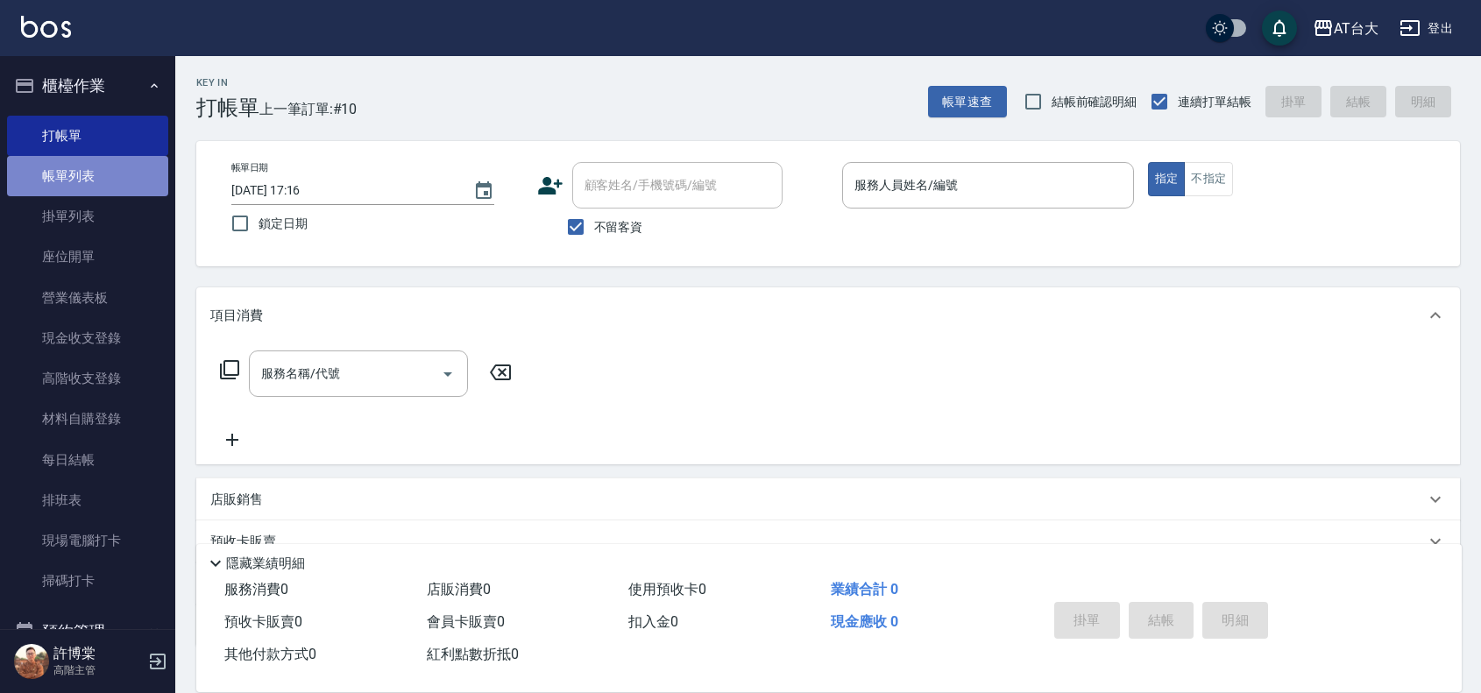
click at [99, 167] on link "帳單列表" at bounding box center [87, 176] width 161 height 40
click at [101, 165] on link "帳單列表" at bounding box center [87, 176] width 161 height 40
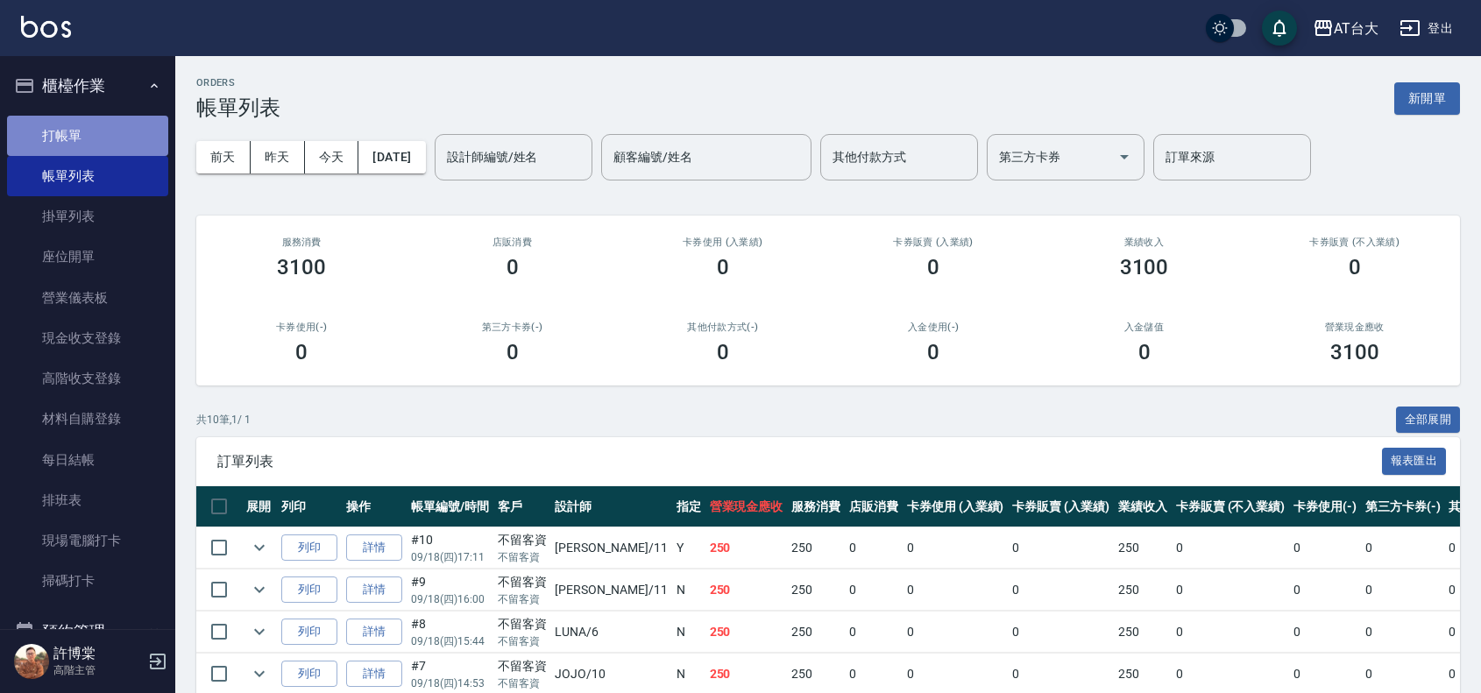
click at [105, 121] on link "打帳單" at bounding box center [87, 136] width 161 height 40
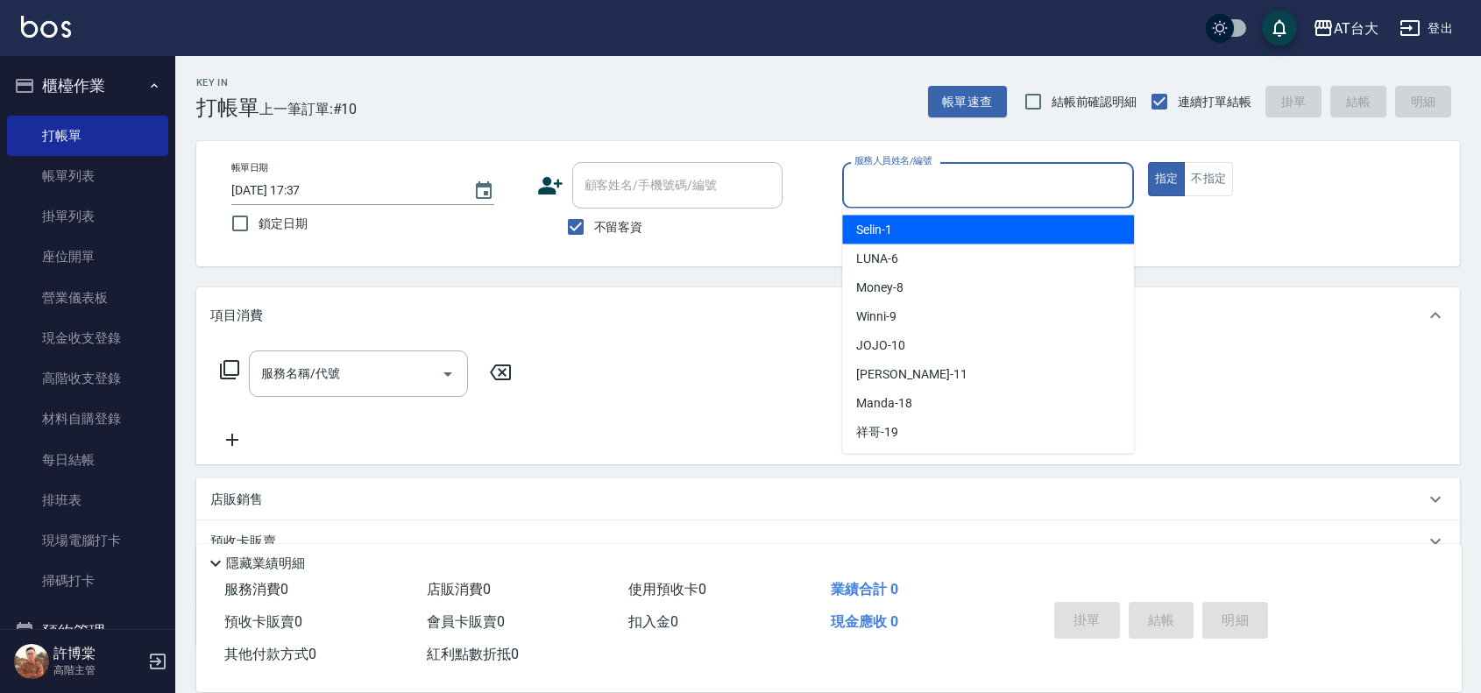
click at [931, 198] on input "服務人員姓名/編號" at bounding box center [988, 185] width 276 height 31
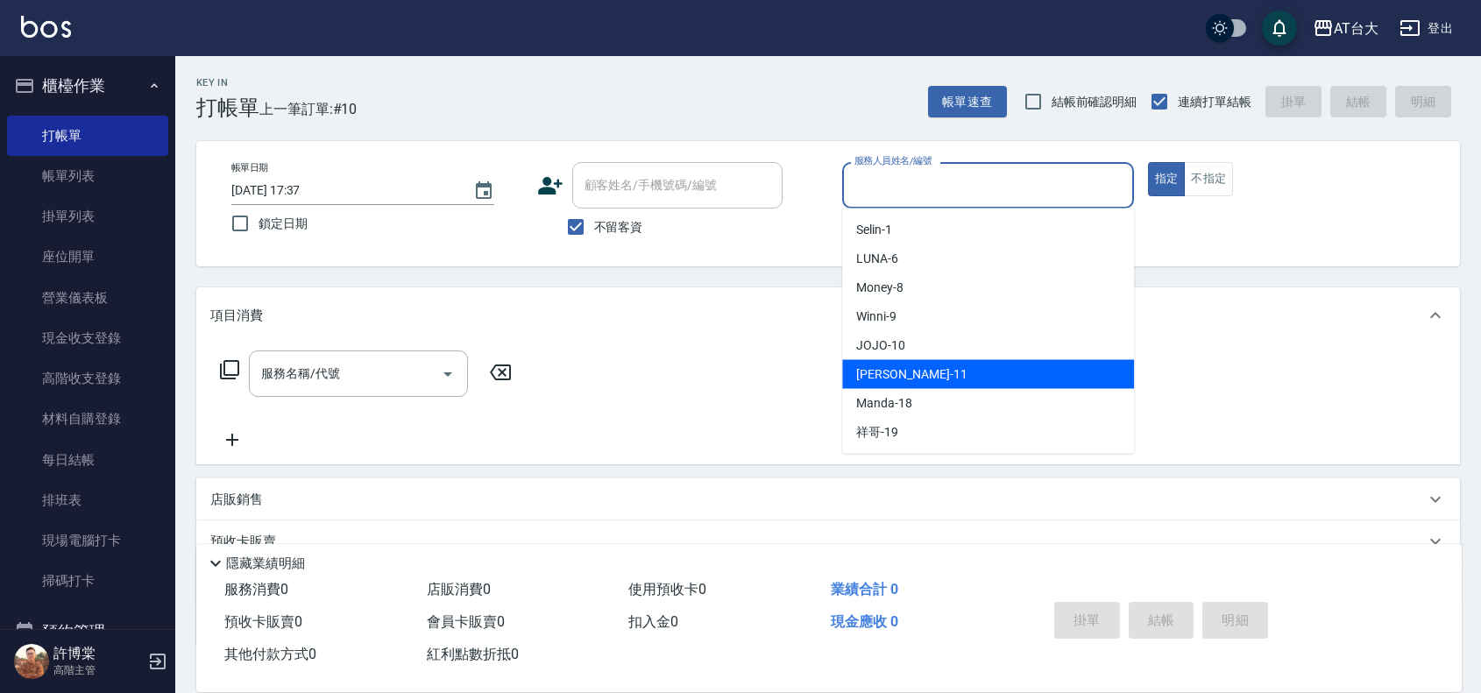
click at [925, 370] on div "[PERSON_NAME] -11" at bounding box center [988, 374] width 292 height 29
type input "[PERSON_NAME]-11"
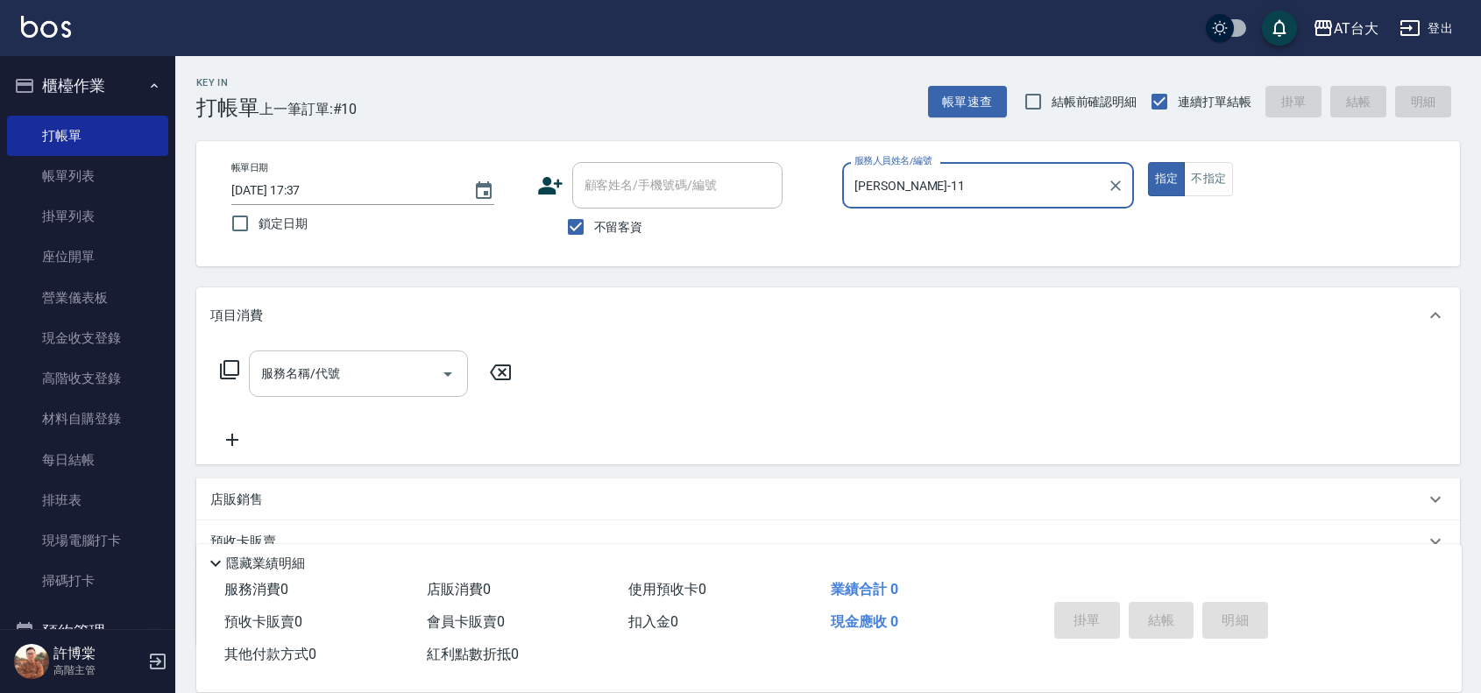
click at [392, 391] on div "服務名稱/代號" at bounding box center [358, 374] width 219 height 46
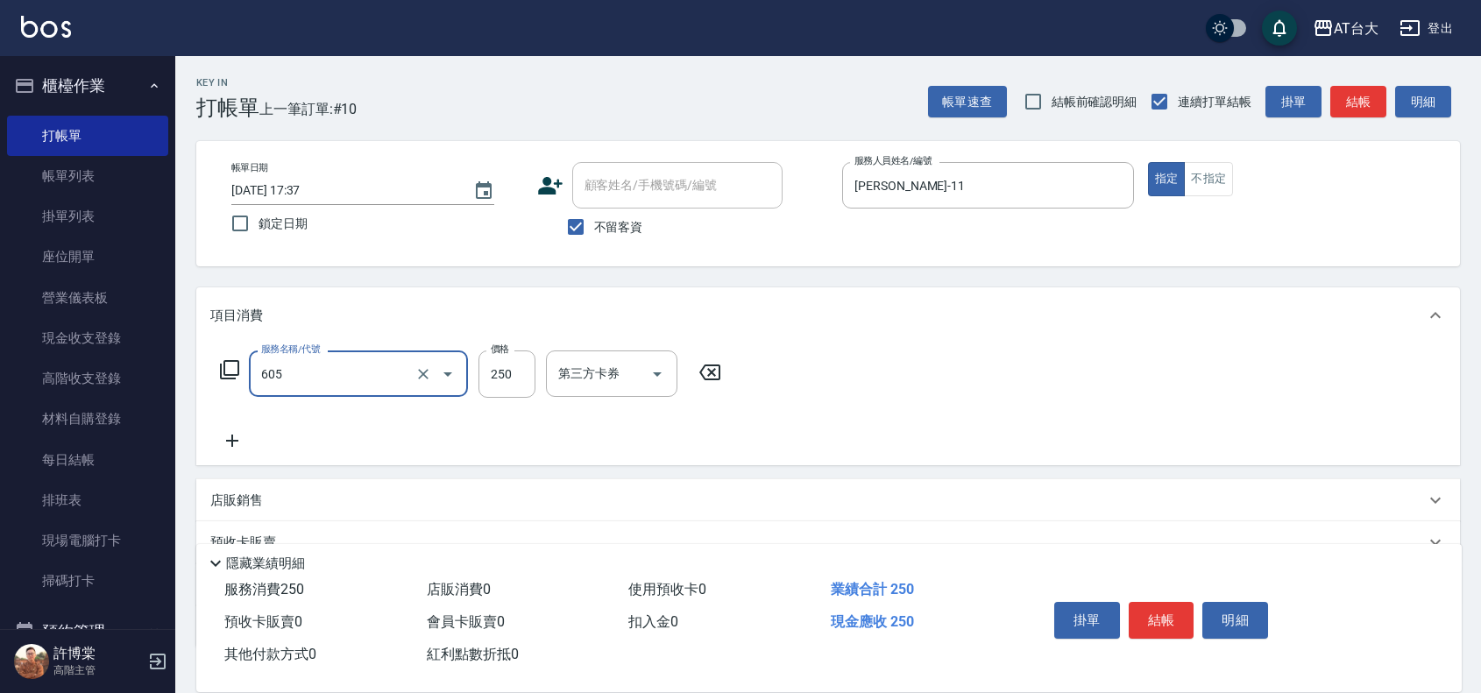
type input "洗髮 (女)(605)"
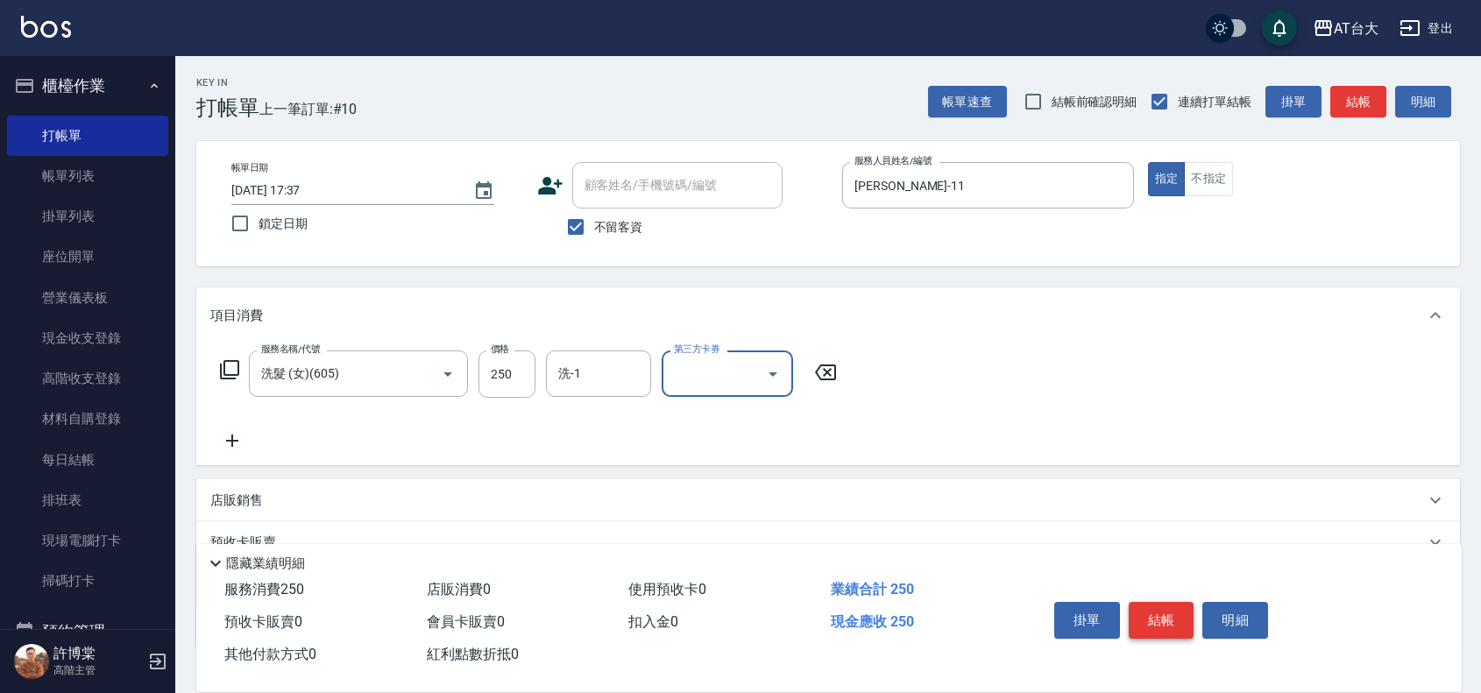
click at [1163, 602] on button "結帳" at bounding box center [1162, 620] width 66 height 37
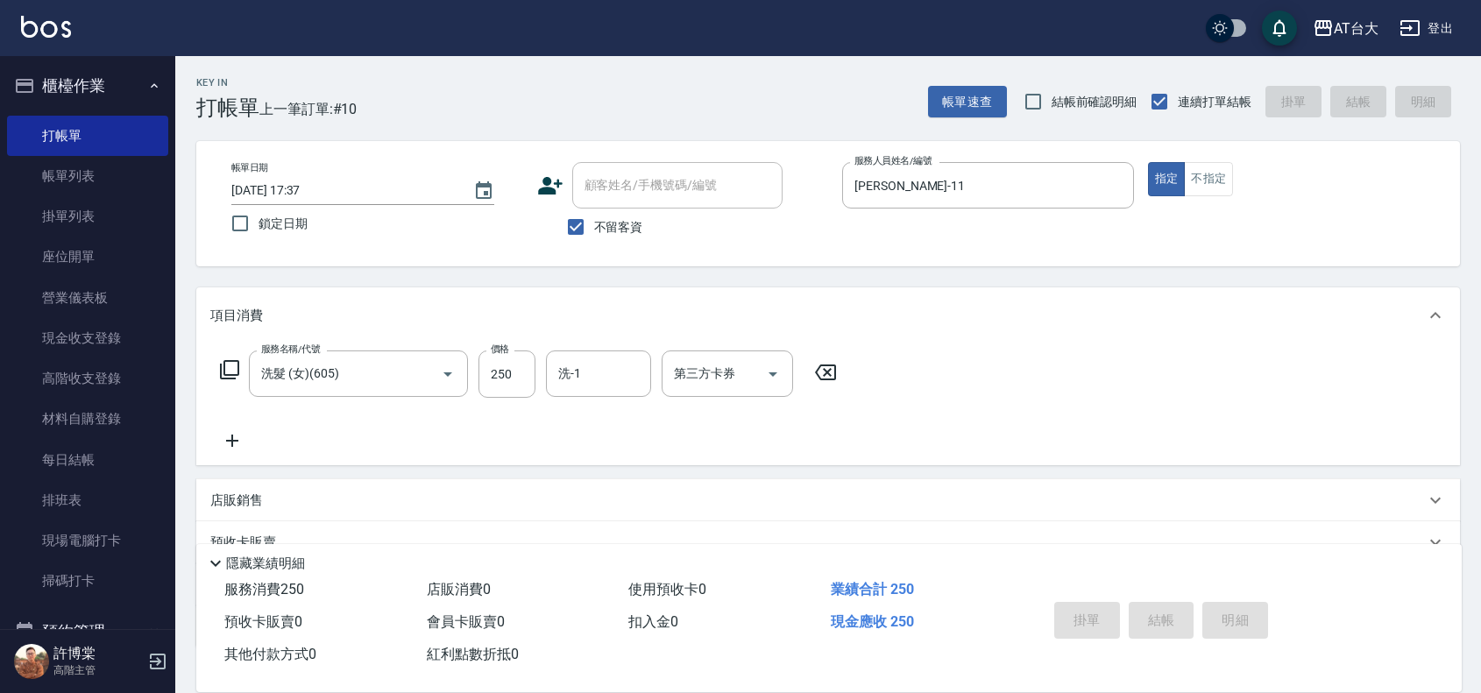
type input "[DATE] 17:55"
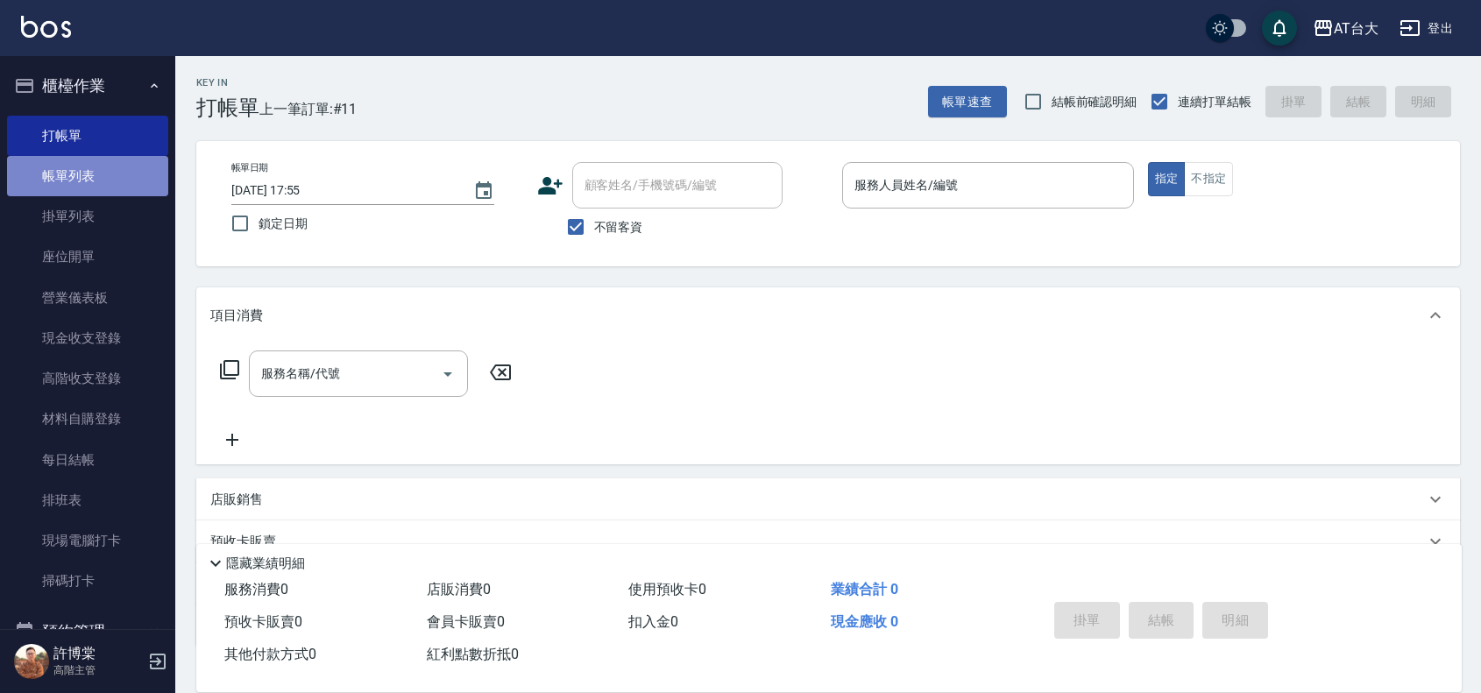
click at [118, 186] on link "帳單列表" at bounding box center [87, 176] width 161 height 40
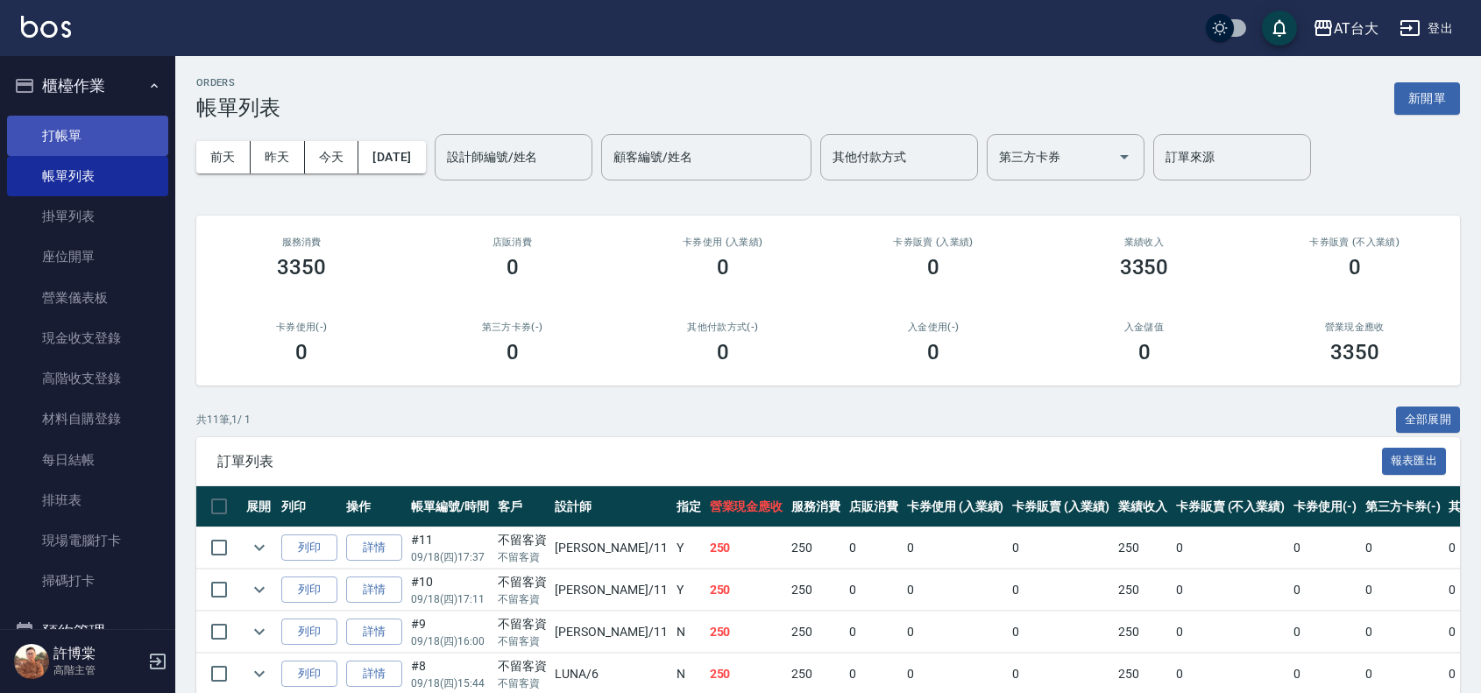
click at [132, 142] on link "打帳單" at bounding box center [87, 136] width 161 height 40
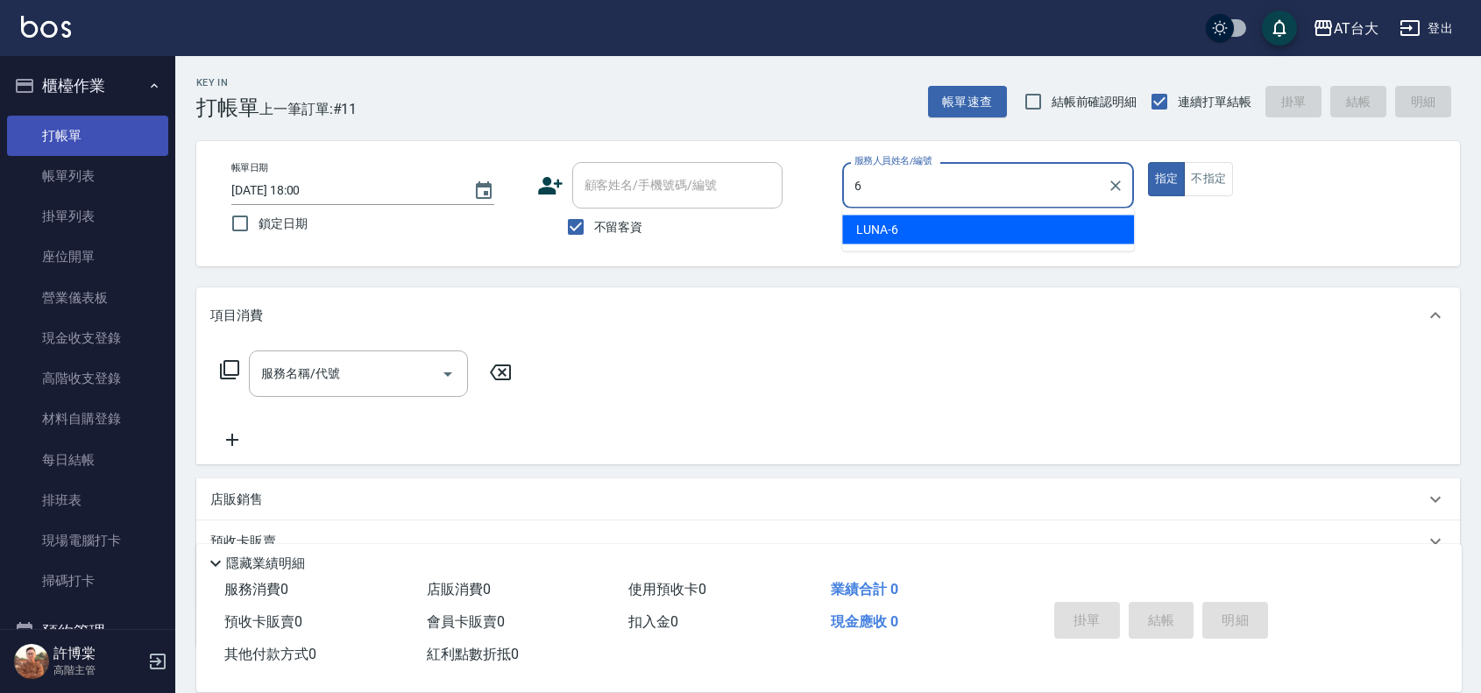
type input "LUNA-6"
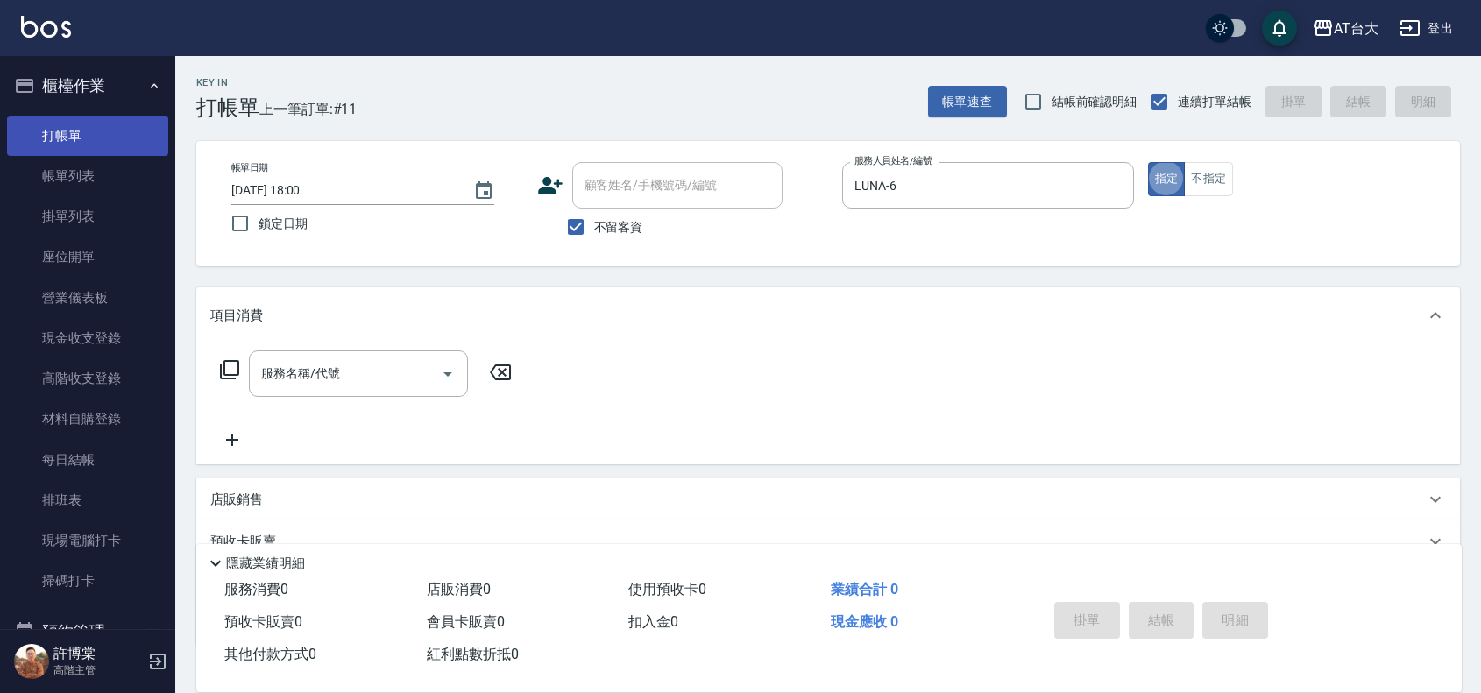
type button "true"
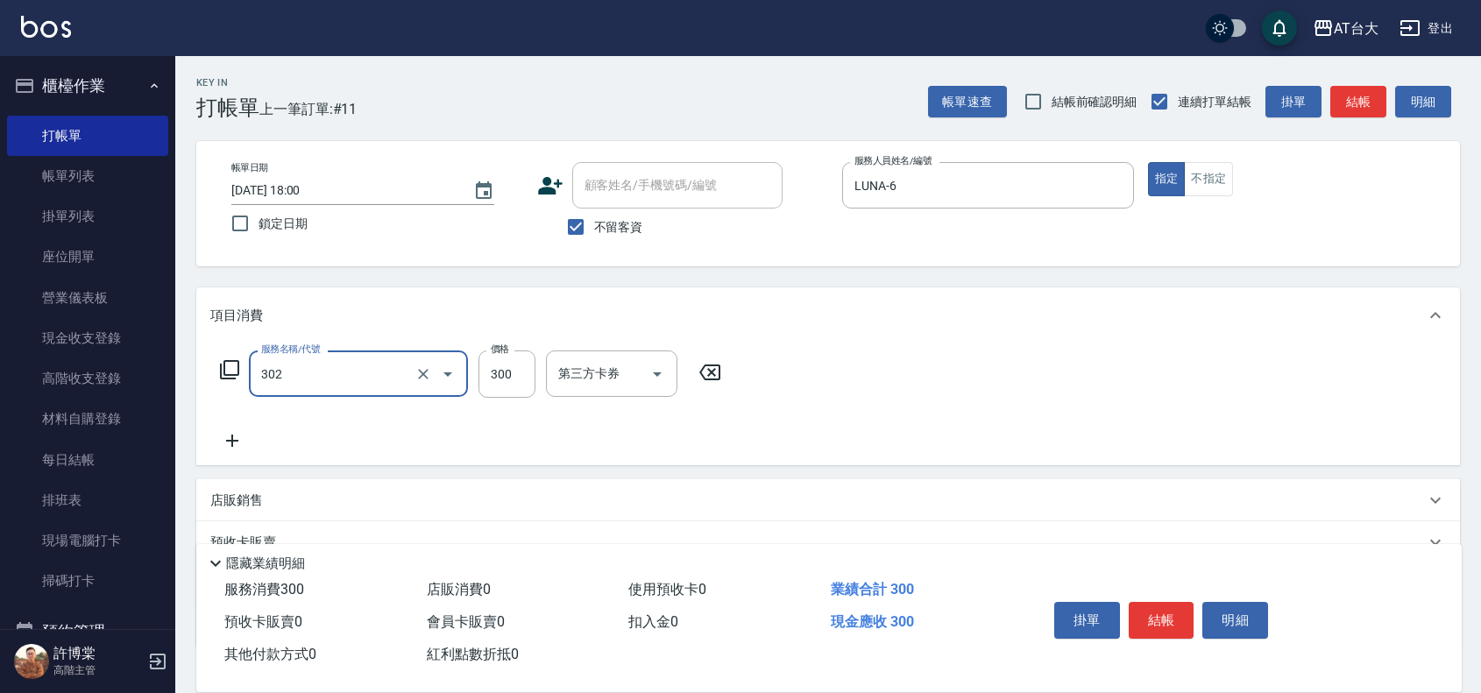
type input "剪髮(302)"
type input "450"
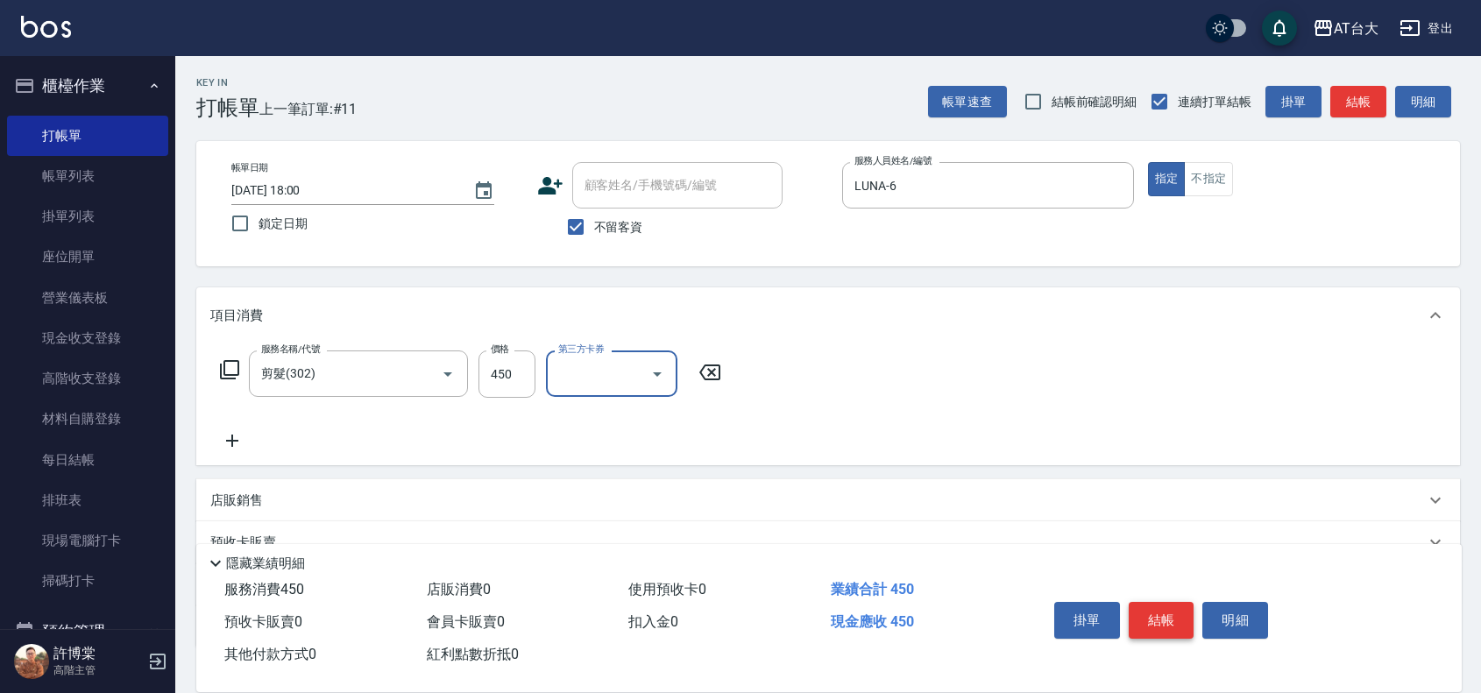
click at [1184, 622] on button "結帳" at bounding box center [1162, 620] width 66 height 37
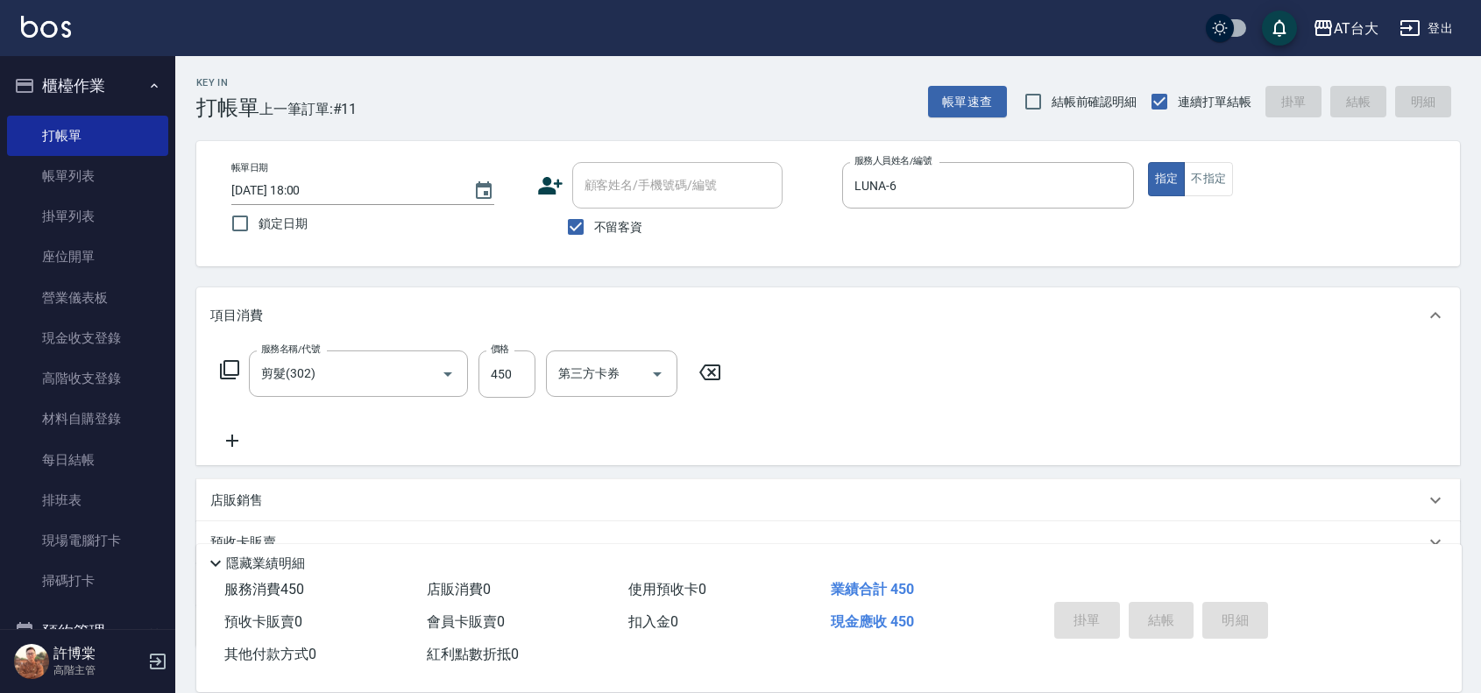
type input "[DATE] 18:08"
